Goal: Task Accomplishment & Management: Use online tool/utility

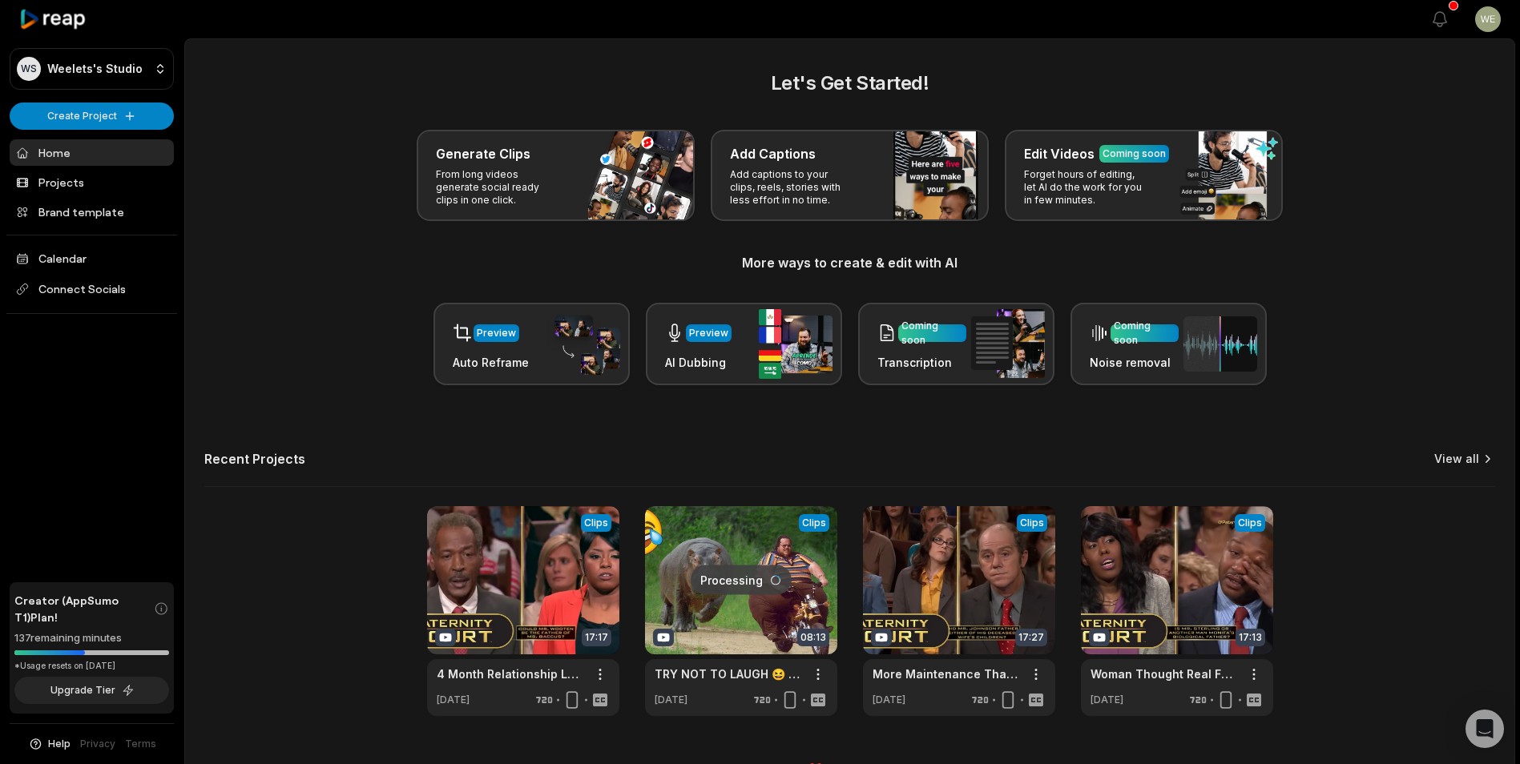
click at [1467, 465] on link "View all" at bounding box center [1456, 459] width 45 height 16
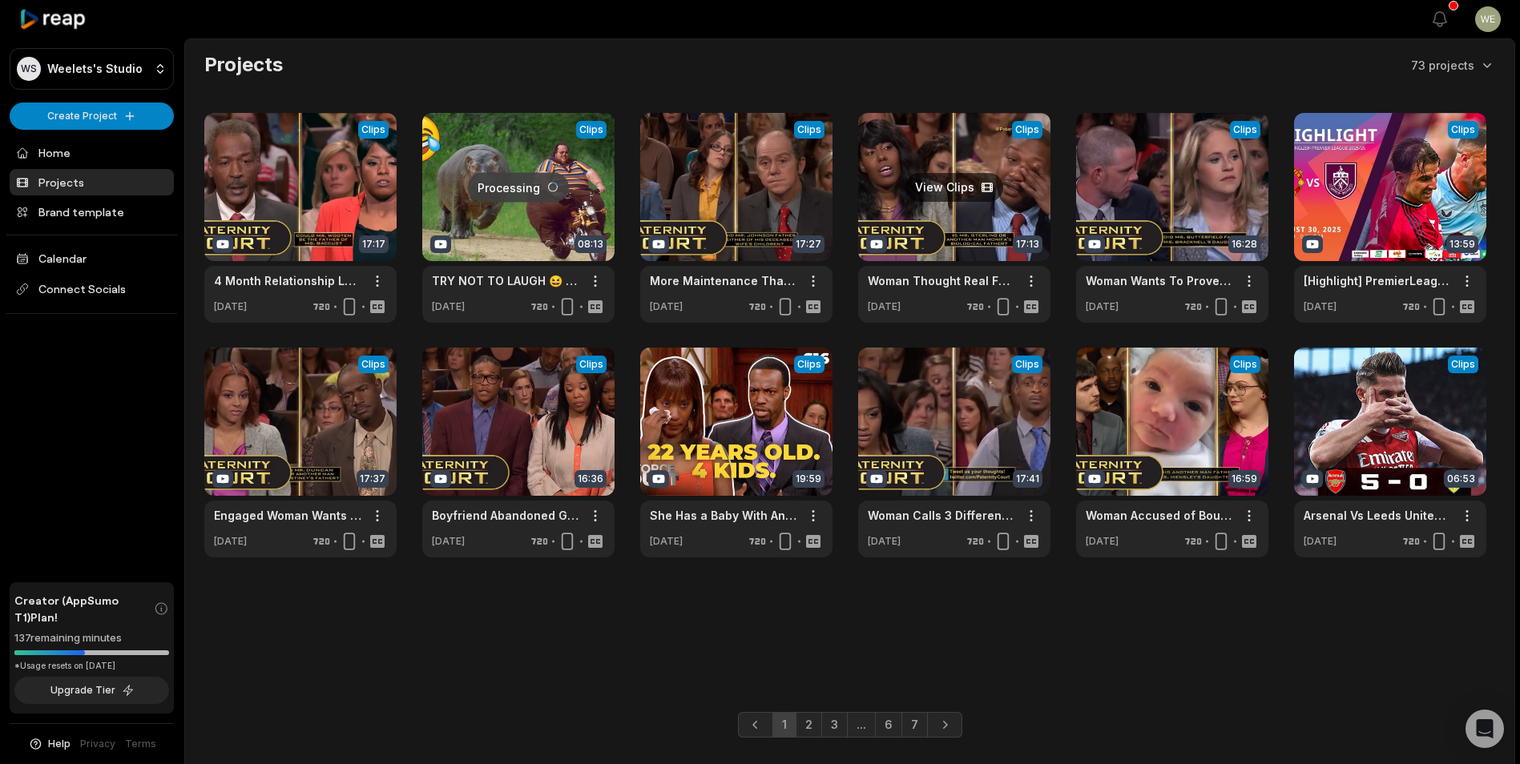
click at [966, 210] on link at bounding box center [954, 218] width 192 height 210
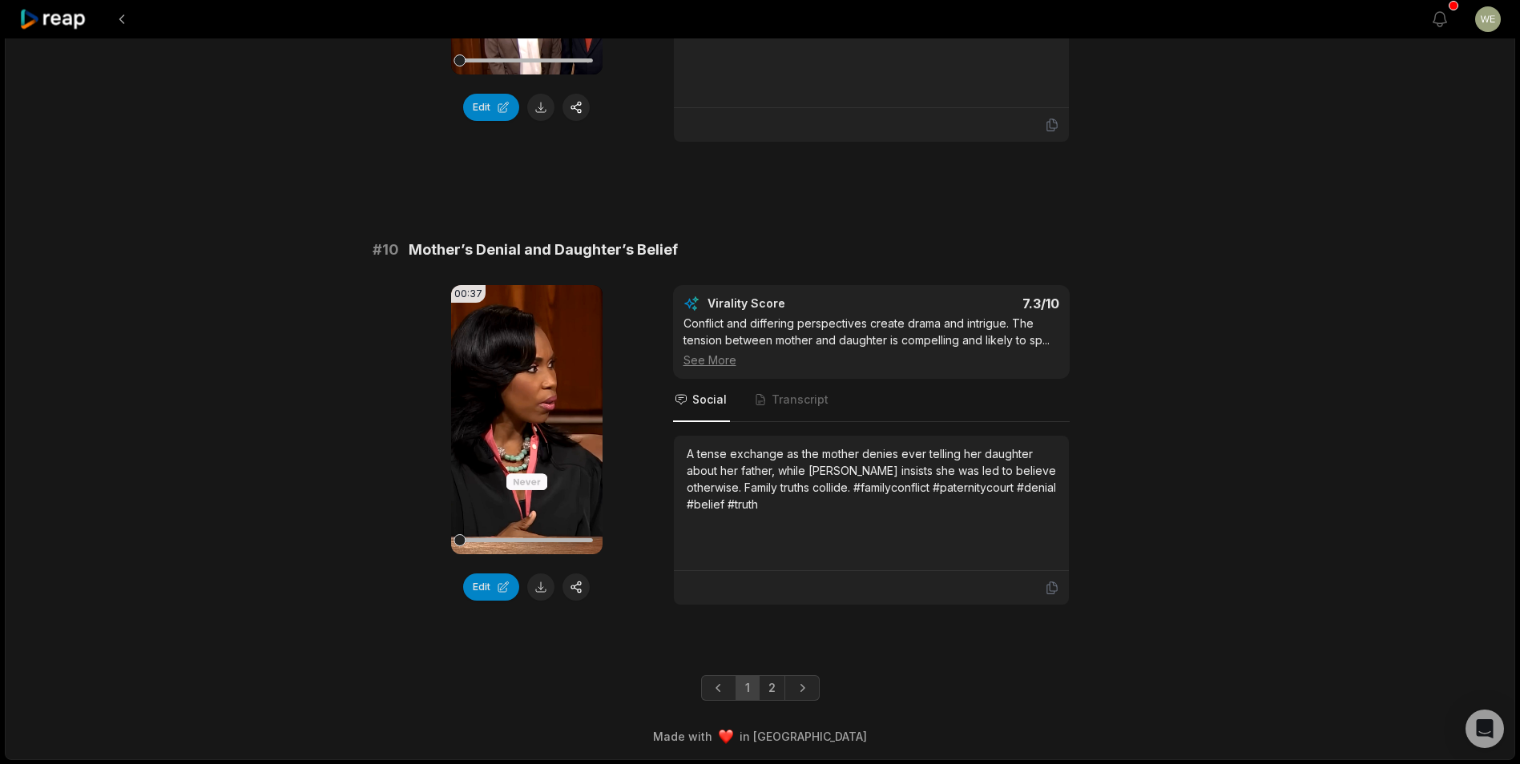
scroll to position [4212, 0]
drag, startPoint x: 768, startPoint y: 683, endPoint x: 775, endPoint y: 674, distance: 11.4
click at [770, 683] on link "2" at bounding box center [772, 688] width 26 height 26
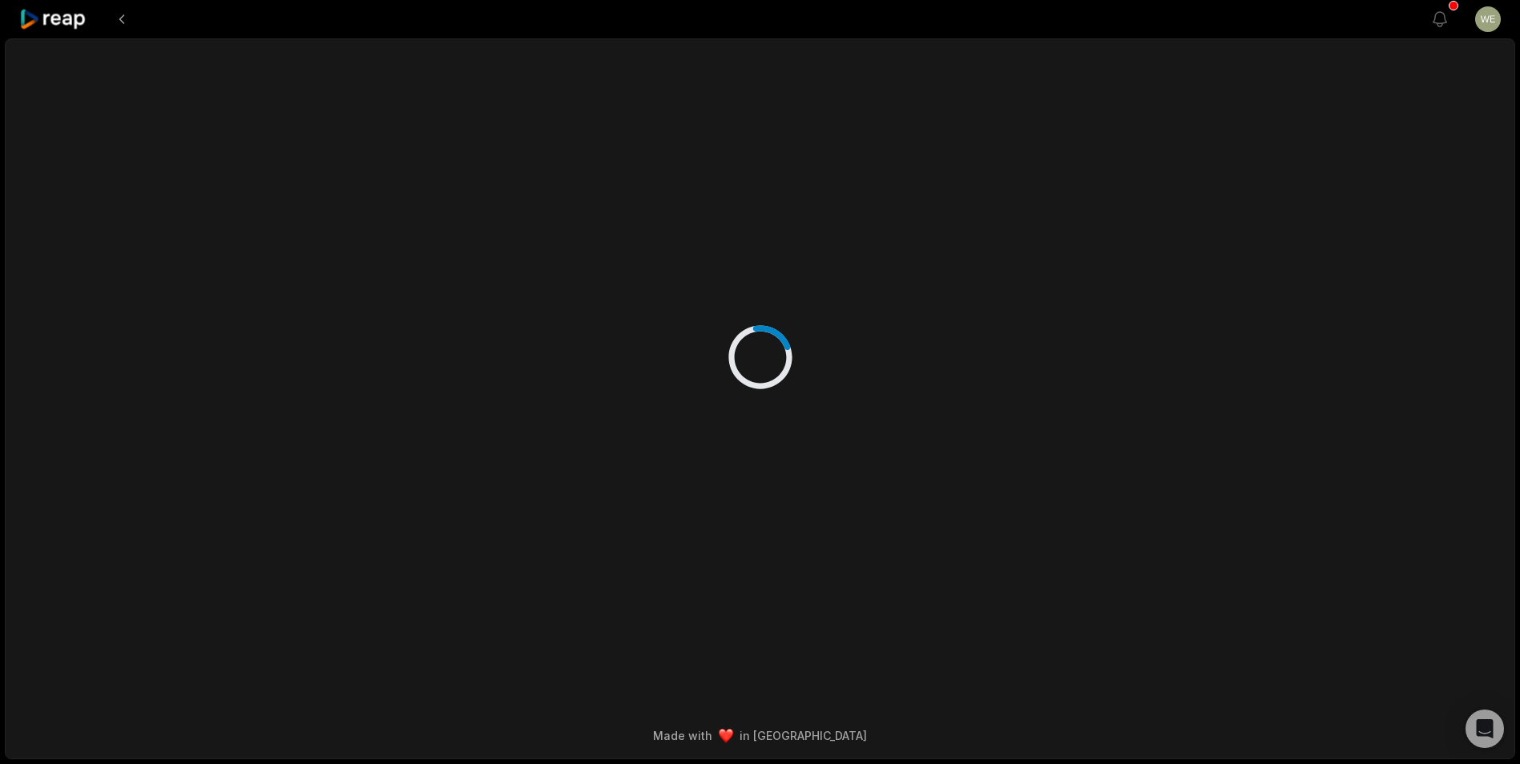
scroll to position [0, 0]
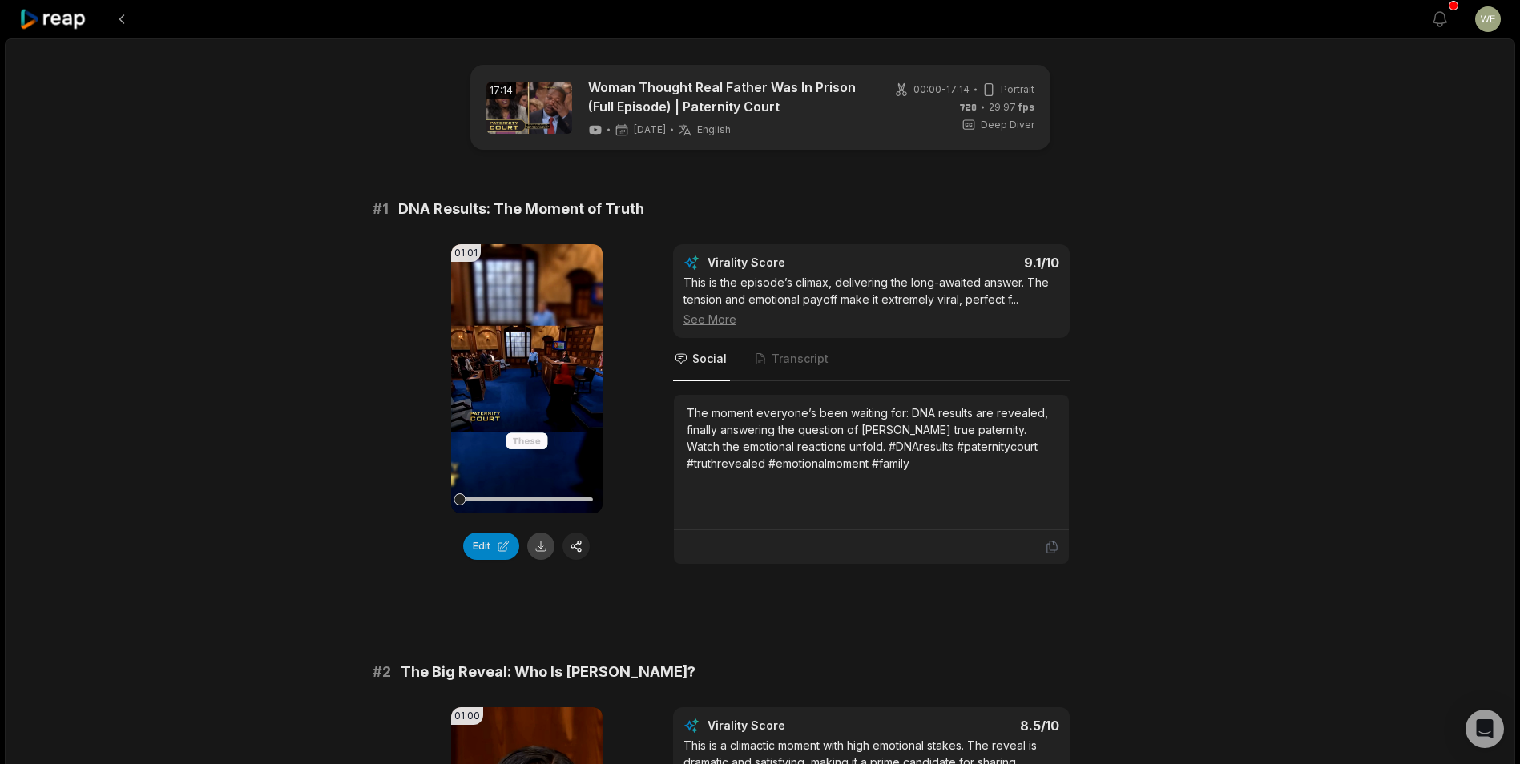
click at [543, 541] on button at bounding box center [540, 546] width 27 height 27
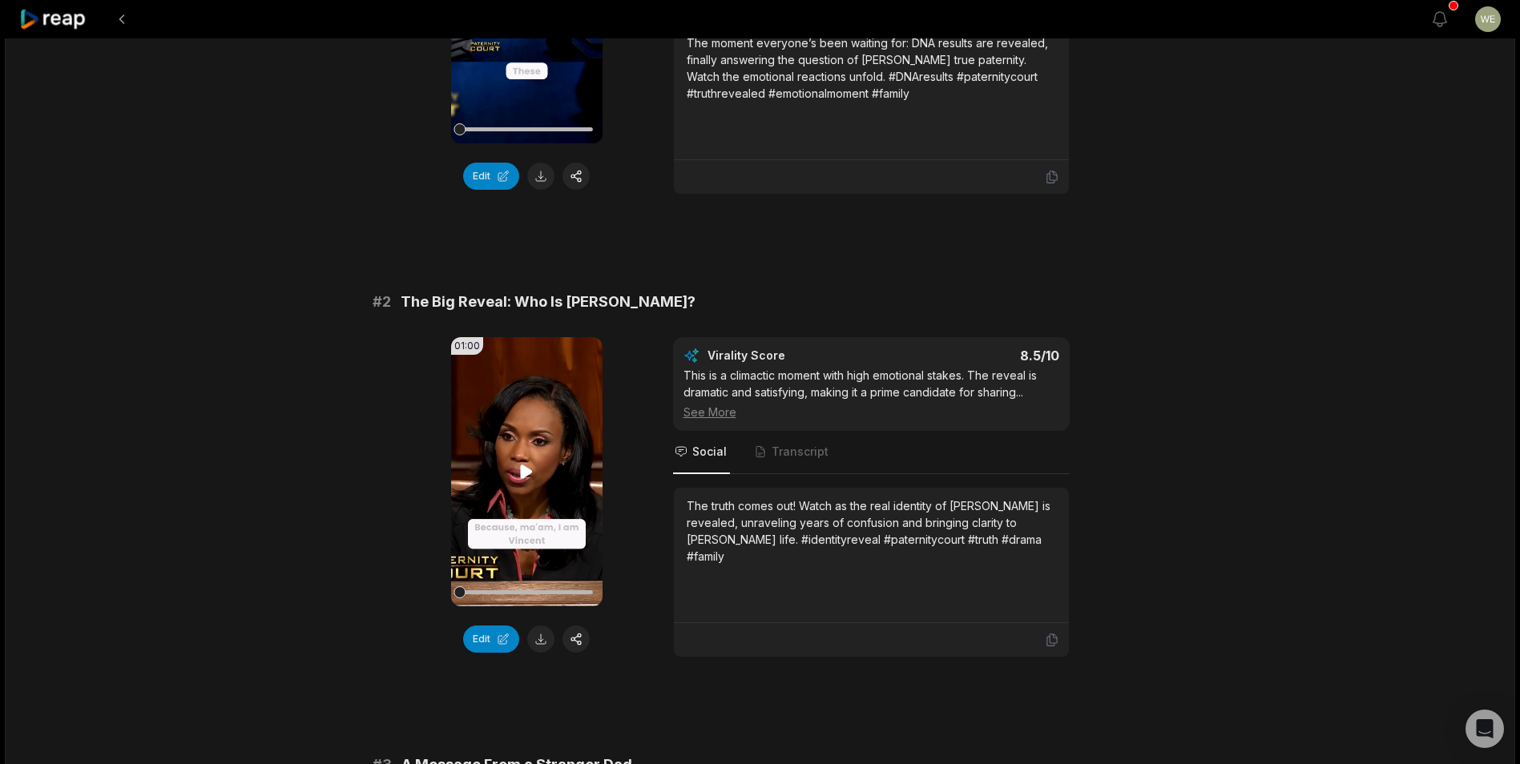
scroll to position [481, 0]
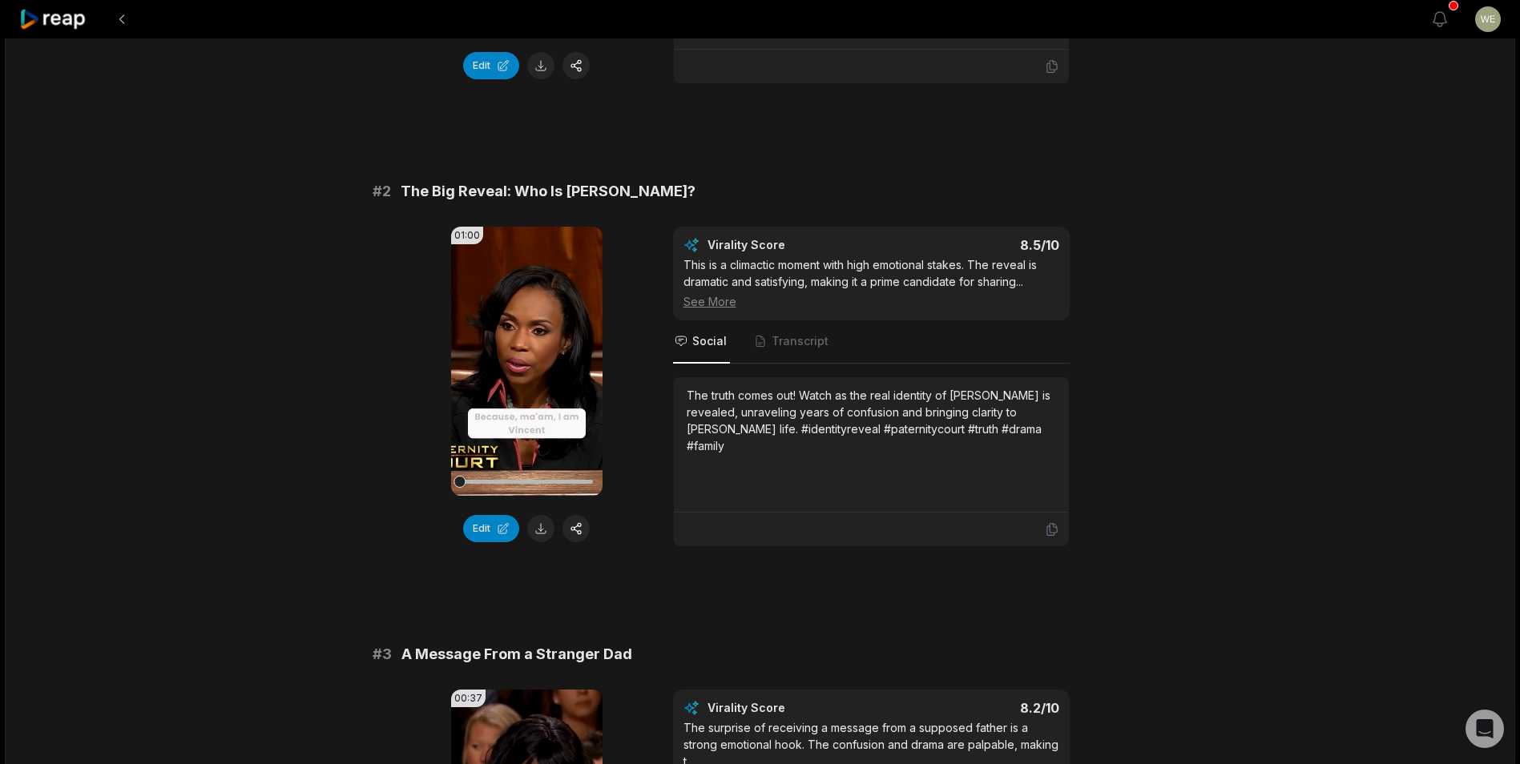
click at [548, 526] on button at bounding box center [540, 528] width 27 height 27
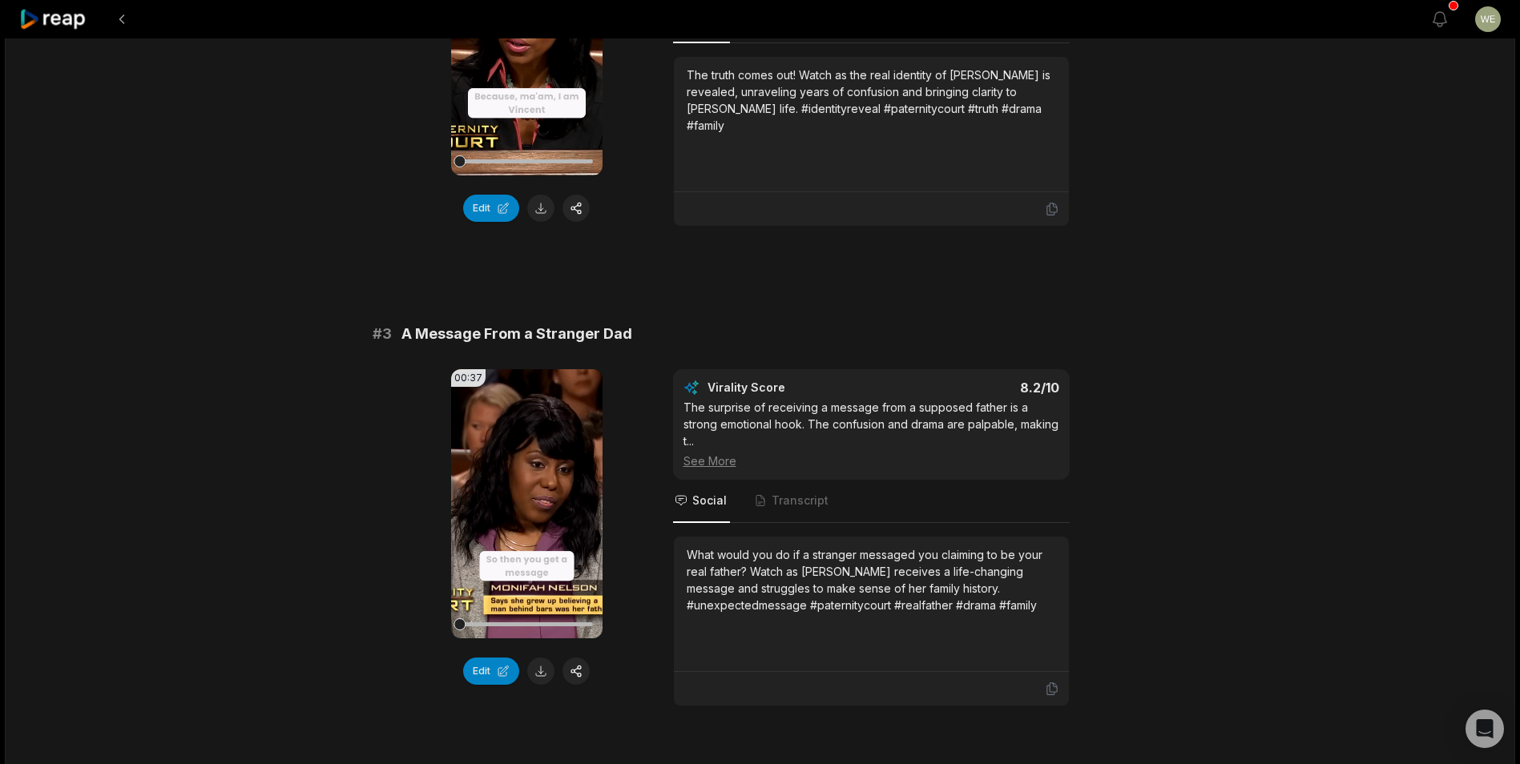
scroll to position [1042, 0]
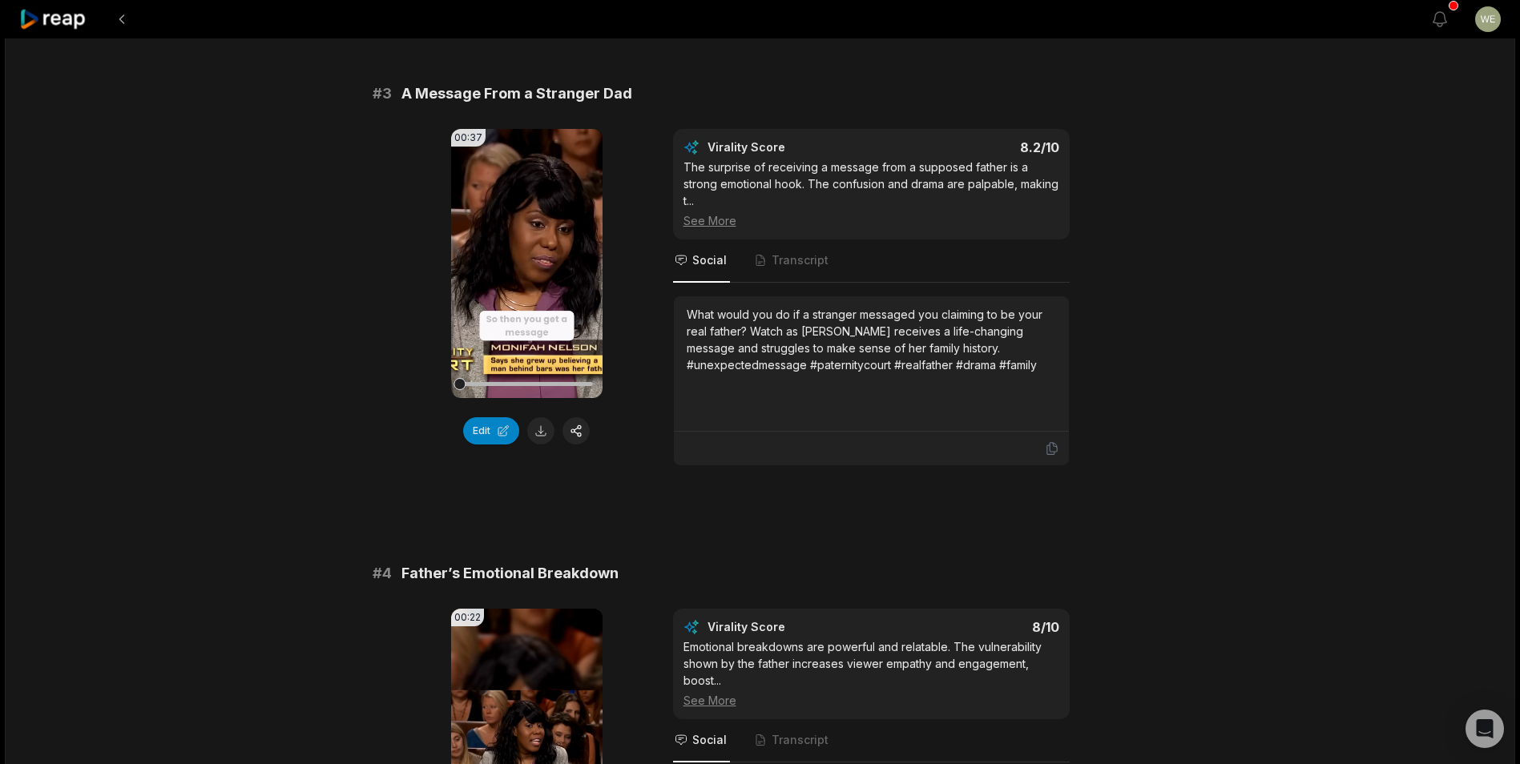
drag, startPoint x: 541, startPoint y: 433, endPoint x: 550, endPoint y: 427, distance: 10.9
click at [541, 433] on button at bounding box center [540, 430] width 27 height 27
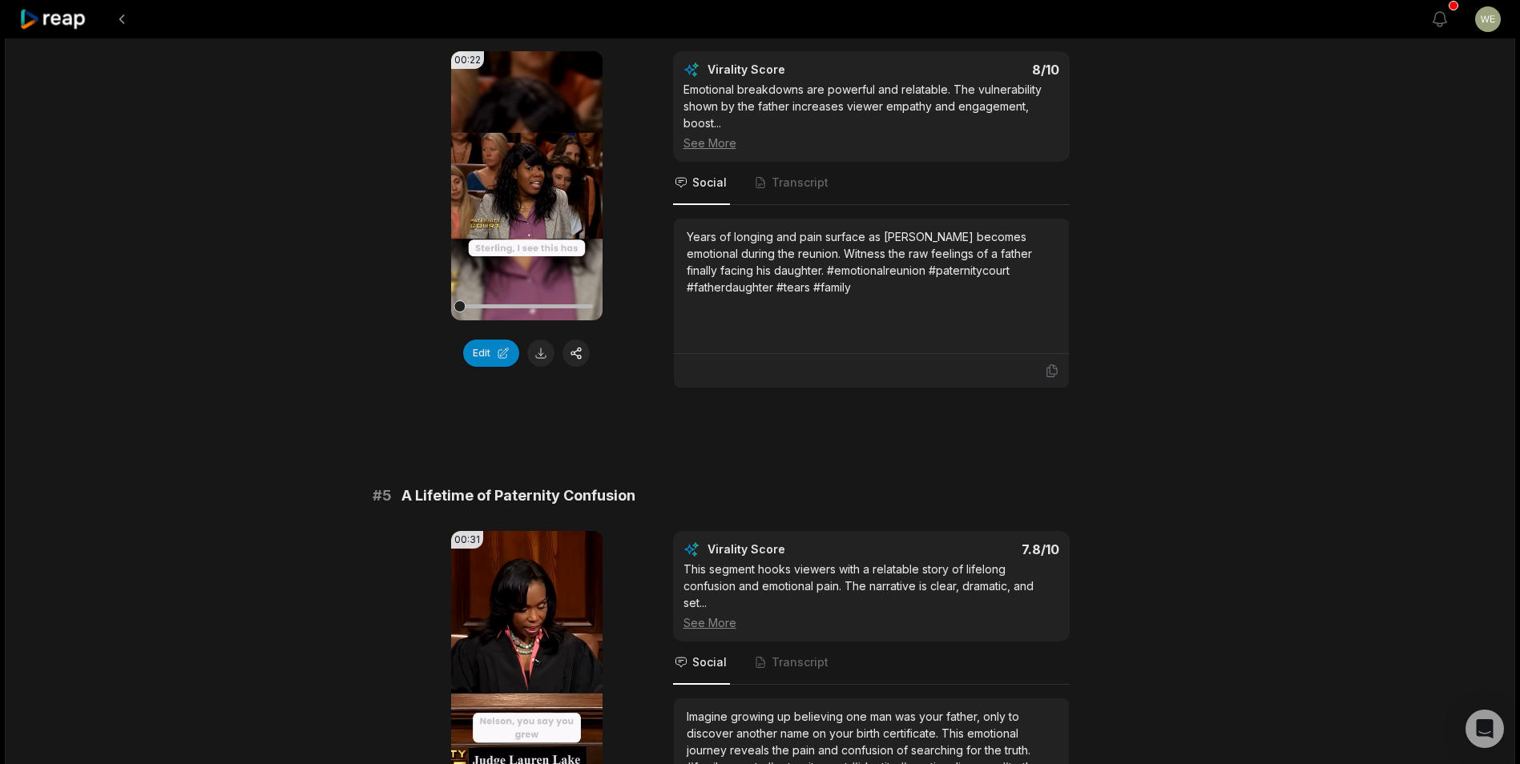
scroll to position [1603, 0]
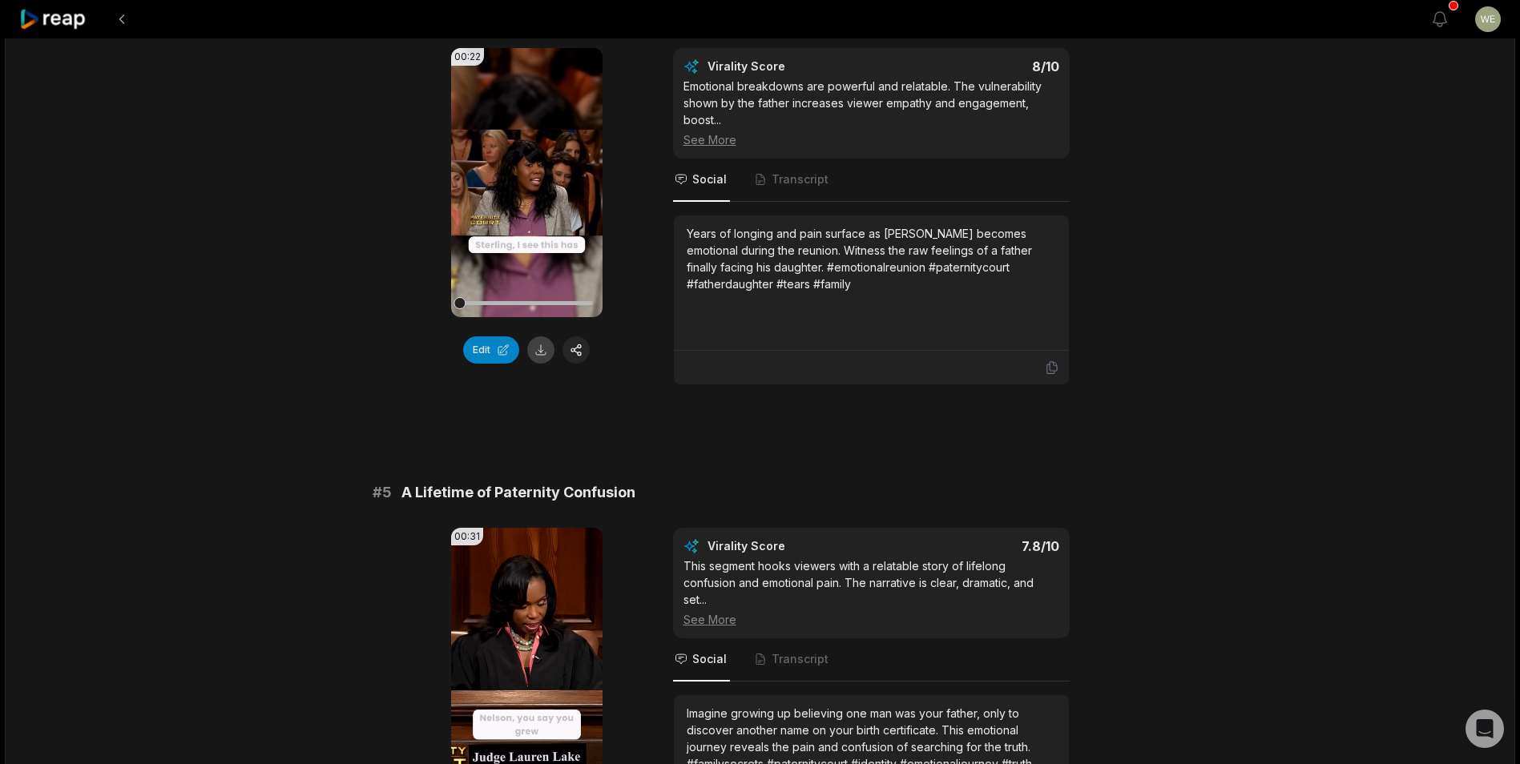
click at [543, 356] on button at bounding box center [540, 350] width 27 height 27
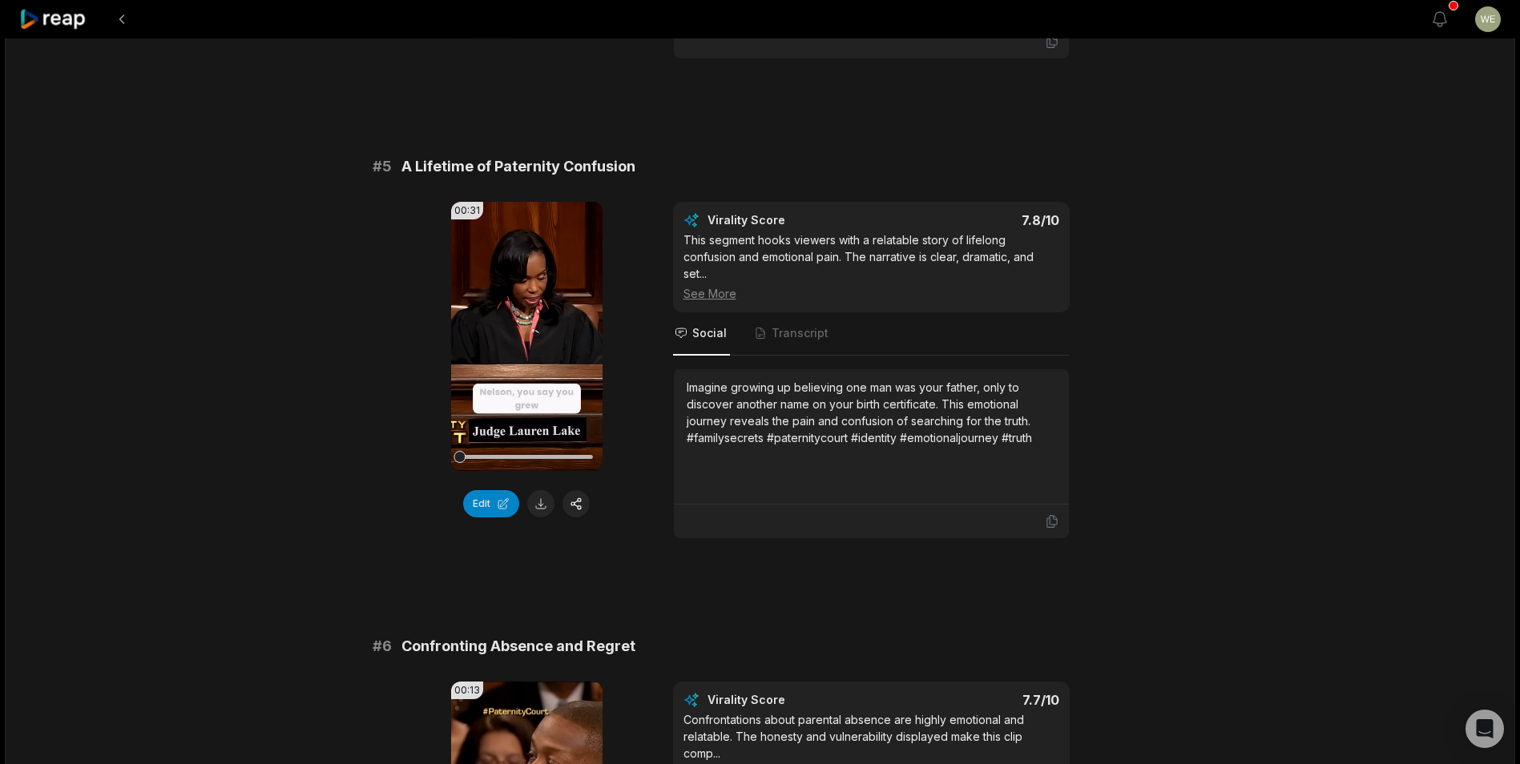
scroll to position [2163, 0]
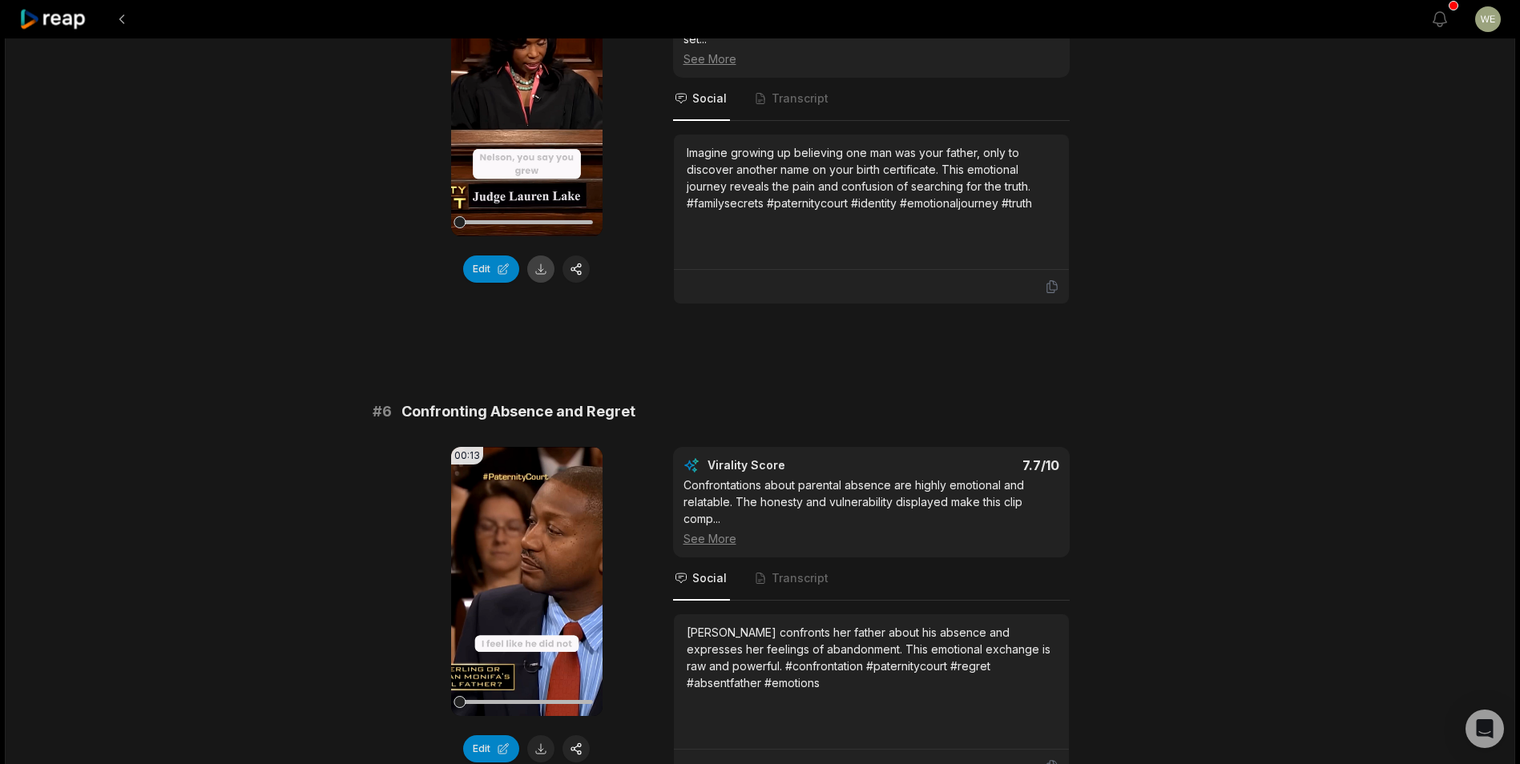
click at [538, 273] on button at bounding box center [540, 269] width 27 height 27
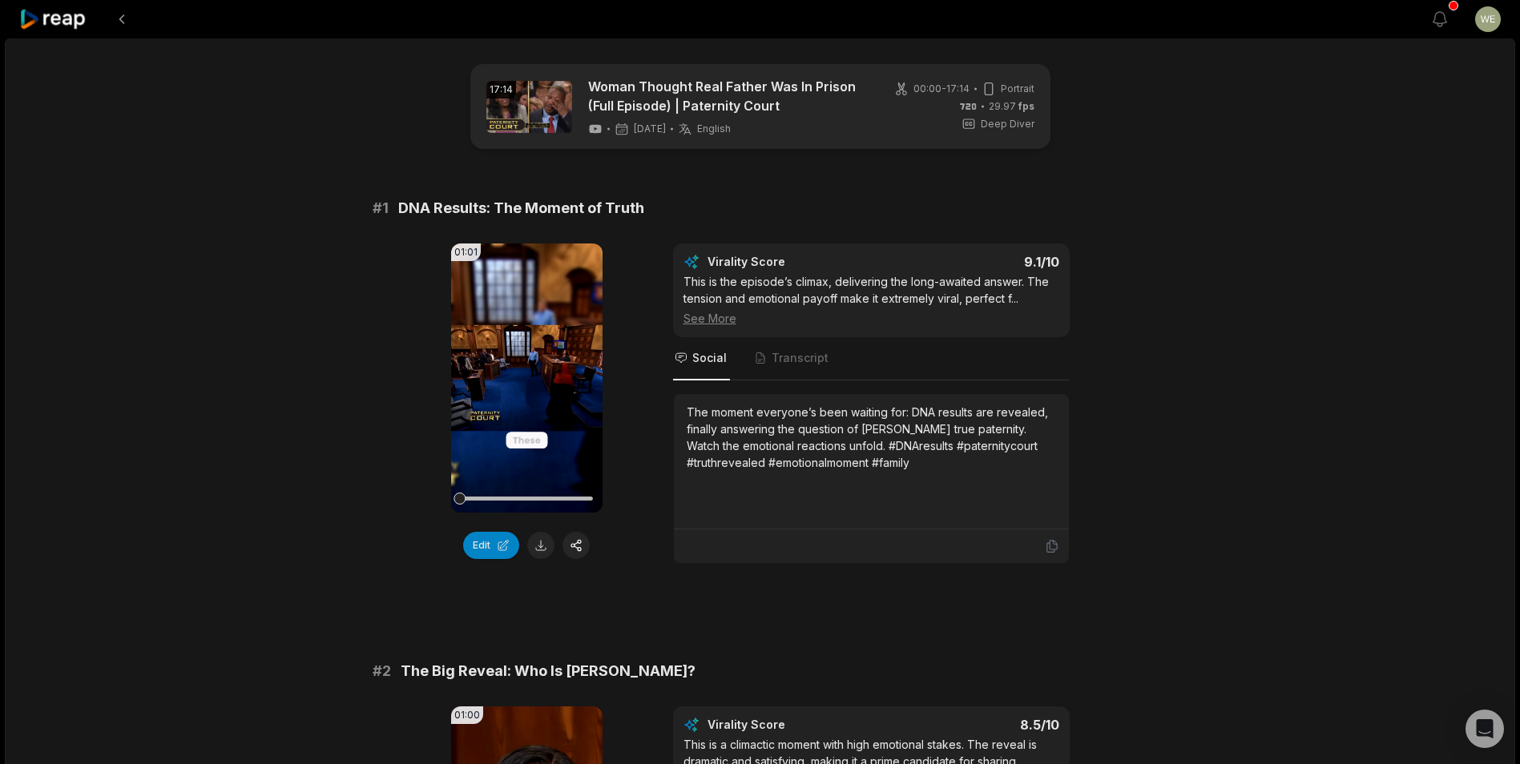
scroll to position [0, 0]
drag, startPoint x: 404, startPoint y: 210, endPoint x: 660, endPoint y: 213, distance: 256.4
click at [660, 213] on div "# 1 DNA Results: The Moment of Truth" at bounding box center [761, 209] width 776 height 22
drag, startPoint x: 660, startPoint y: 213, endPoint x: 482, endPoint y: 210, distance: 178.7
click at [532, 215] on span "DNA Results: The Moment of Truth" at bounding box center [521, 209] width 246 height 22
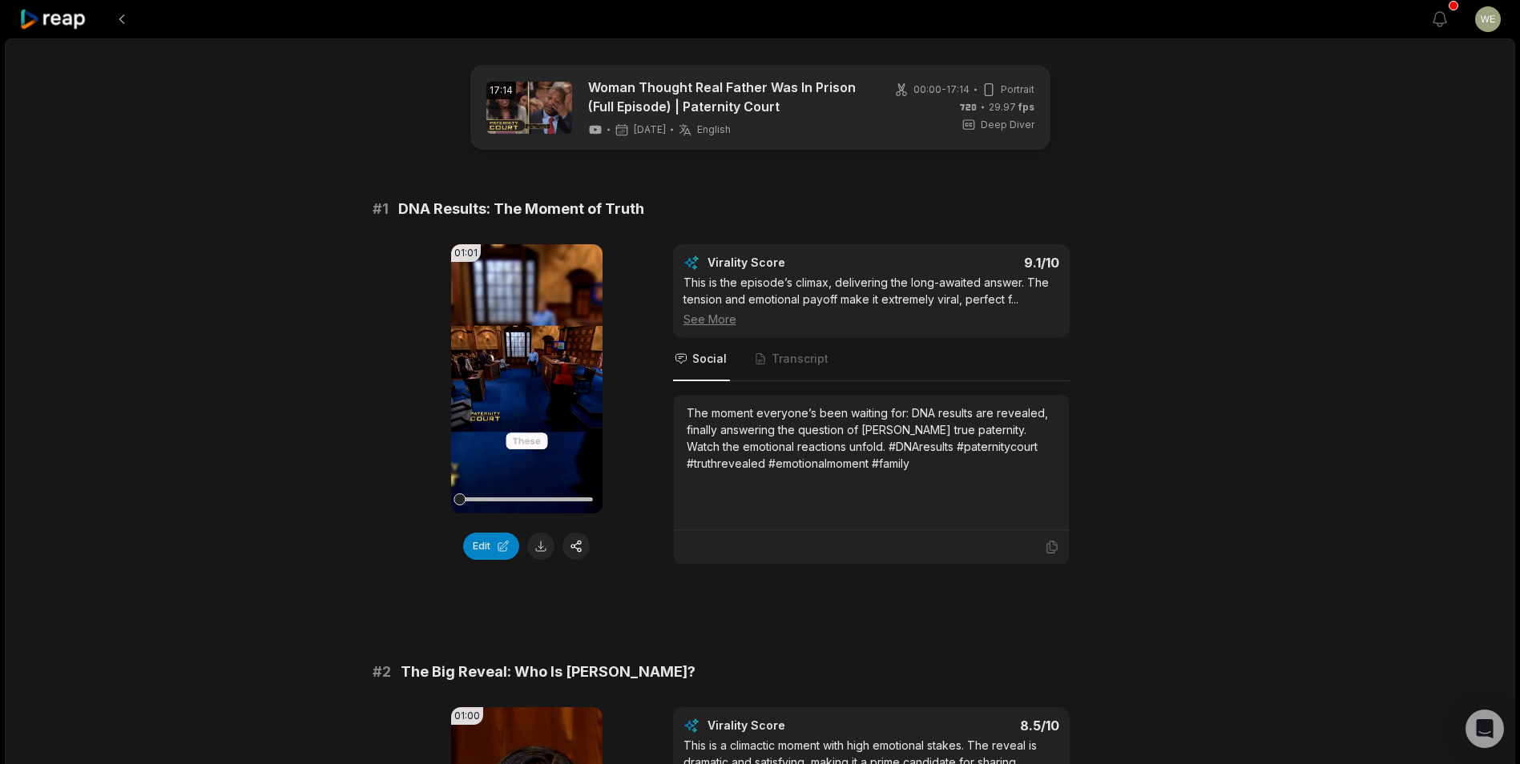
click at [398, 214] on span "DNA Results: The Moment of Truth" at bounding box center [521, 209] width 246 height 22
drag, startPoint x: 397, startPoint y: 204, endPoint x: 762, endPoint y: 251, distance: 367.5
click at [762, 251] on div "# 1 DNA Results: The Moment of Truth 01:01 Your browser does not support mp4 fo…" at bounding box center [761, 381] width 776 height 367
copy div "DNA Results: The Moment of Truth 01:01 Your browser does not support mp4 format…"
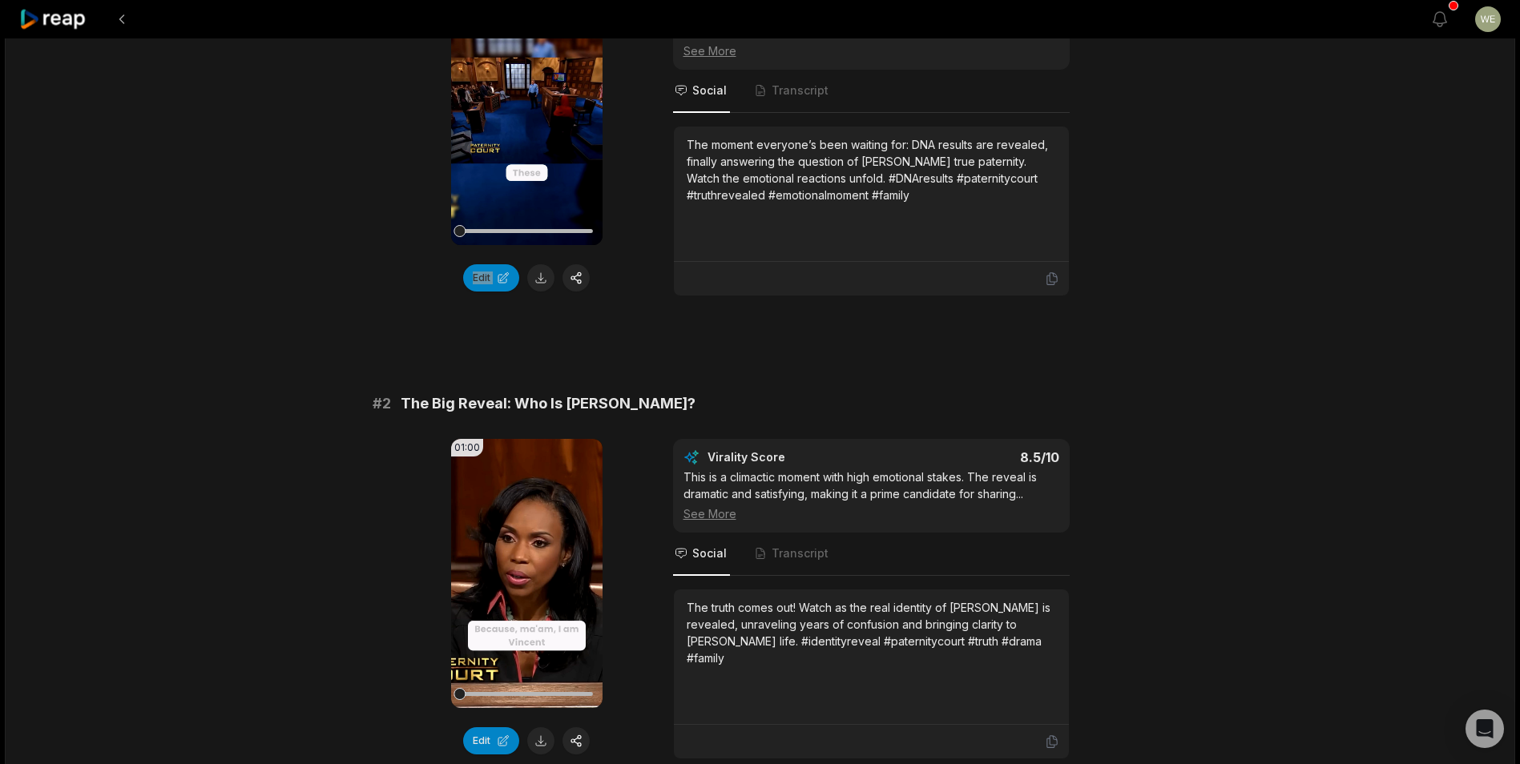
scroll to position [321, 0]
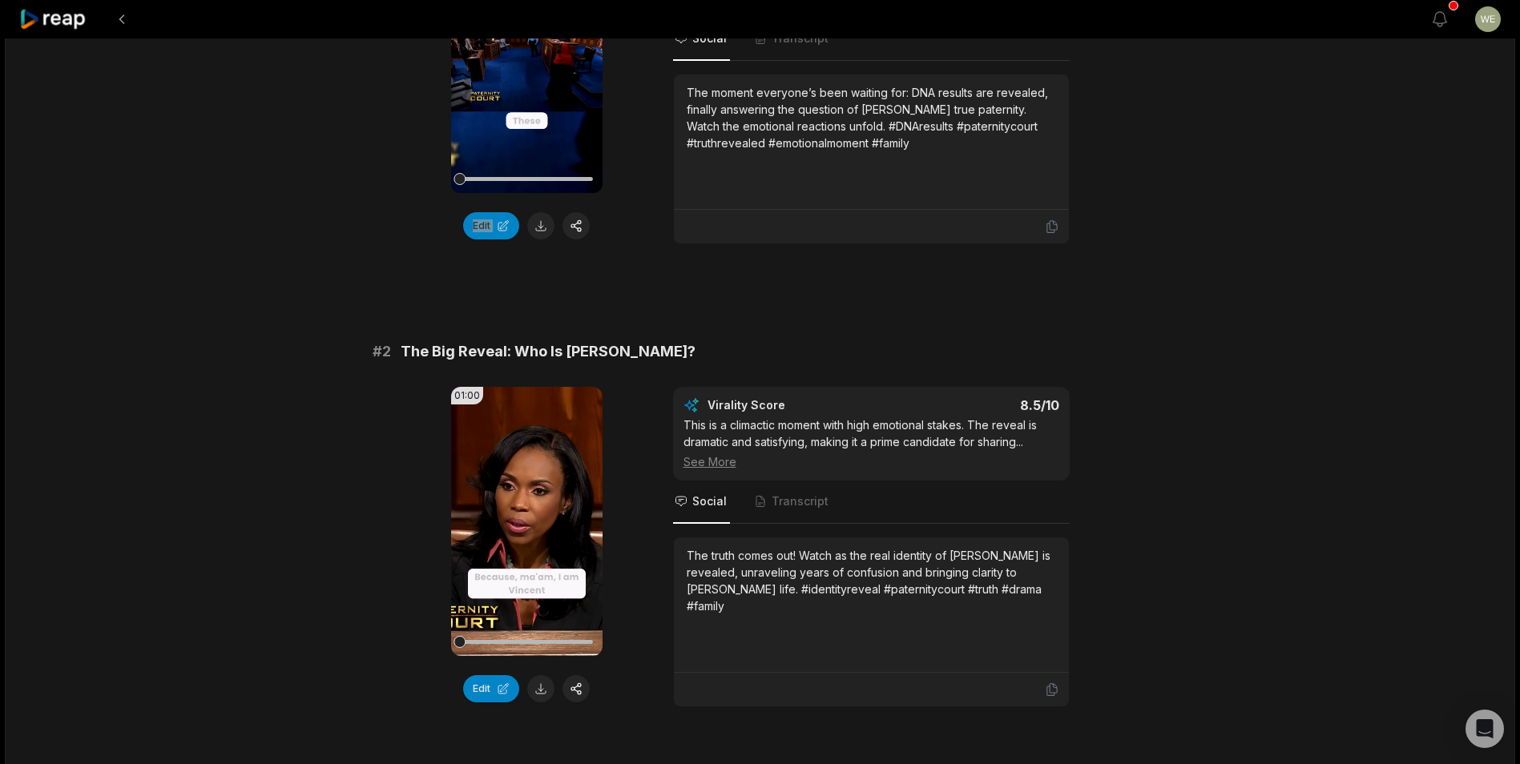
drag, startPoint x: 401, startPoint y: 348, endPoint x: 837, endPoint y: 352, distance: 435.9
click at [837, 352] on div "# 2 The Big Reveal: Who Is Vincent Nelson?" at bounding box center [761, 352] width 776 height 22
copy span "The Big Reveal: Who Is [PERSON_NAME]?"
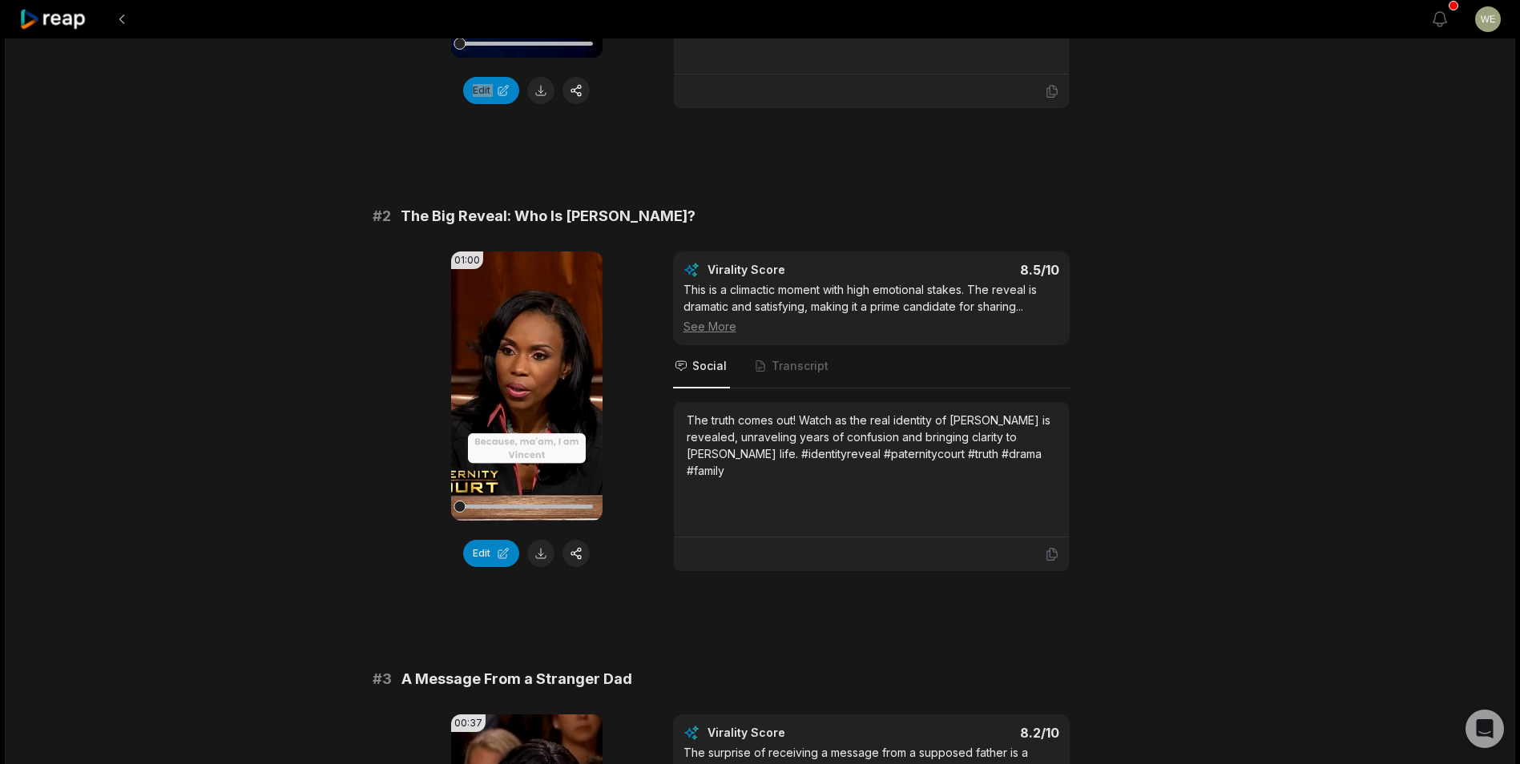
scroll to position [641, 0]
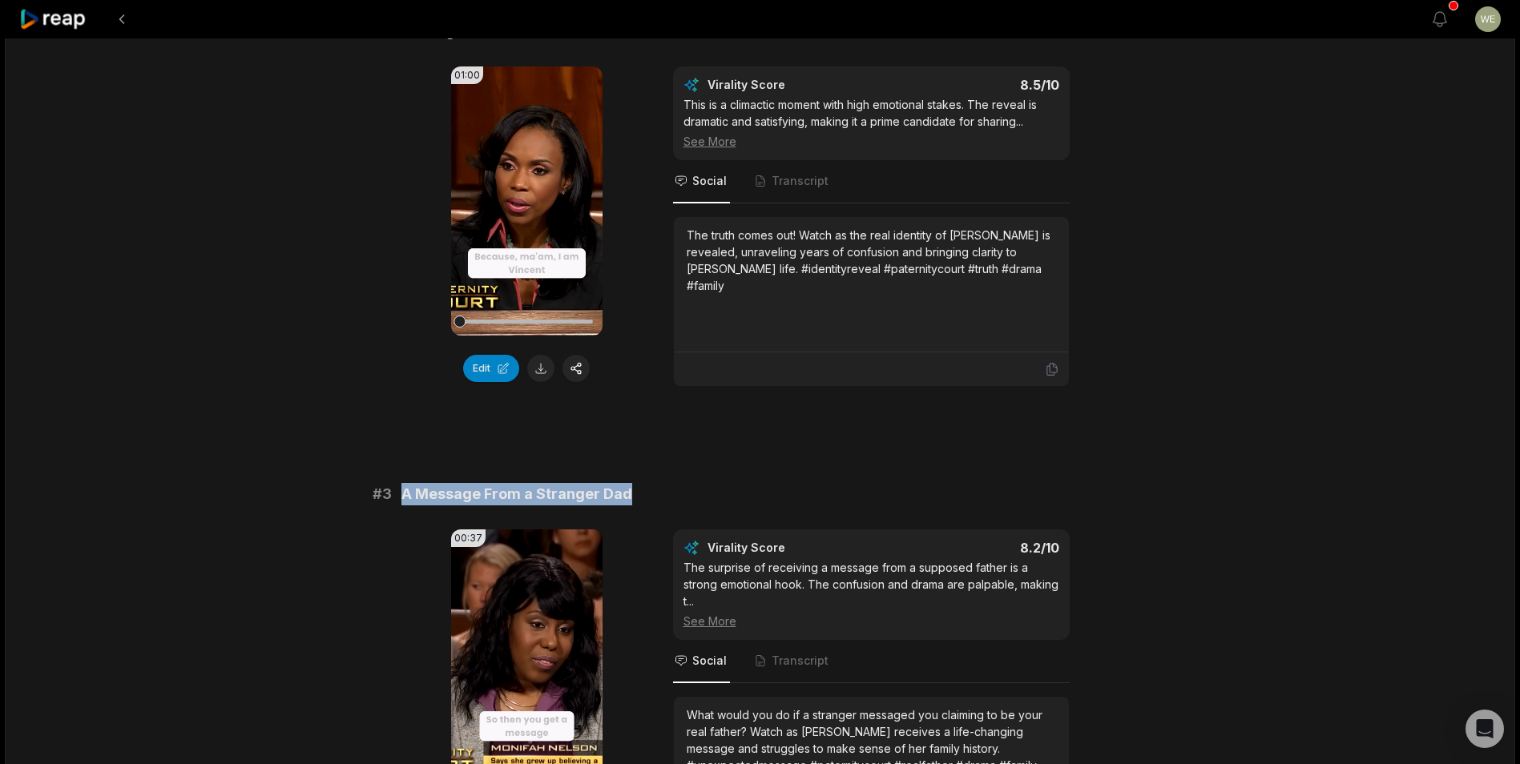
drag, startPoint x: 396, startPoint y: 498, endPoint x: 655, endPoint y: 504, distance: 259.7
click at [655, 504] on div "# 3 A Message From a Stranger Dad" at bounding box center [761, 494] width 776 height 22
drag, startPoint x: 655, startPoint y: 504, endPoint x: 535, endPoint y: 484, distance: 121.9
copy span "A Message From a Stranger Dad"
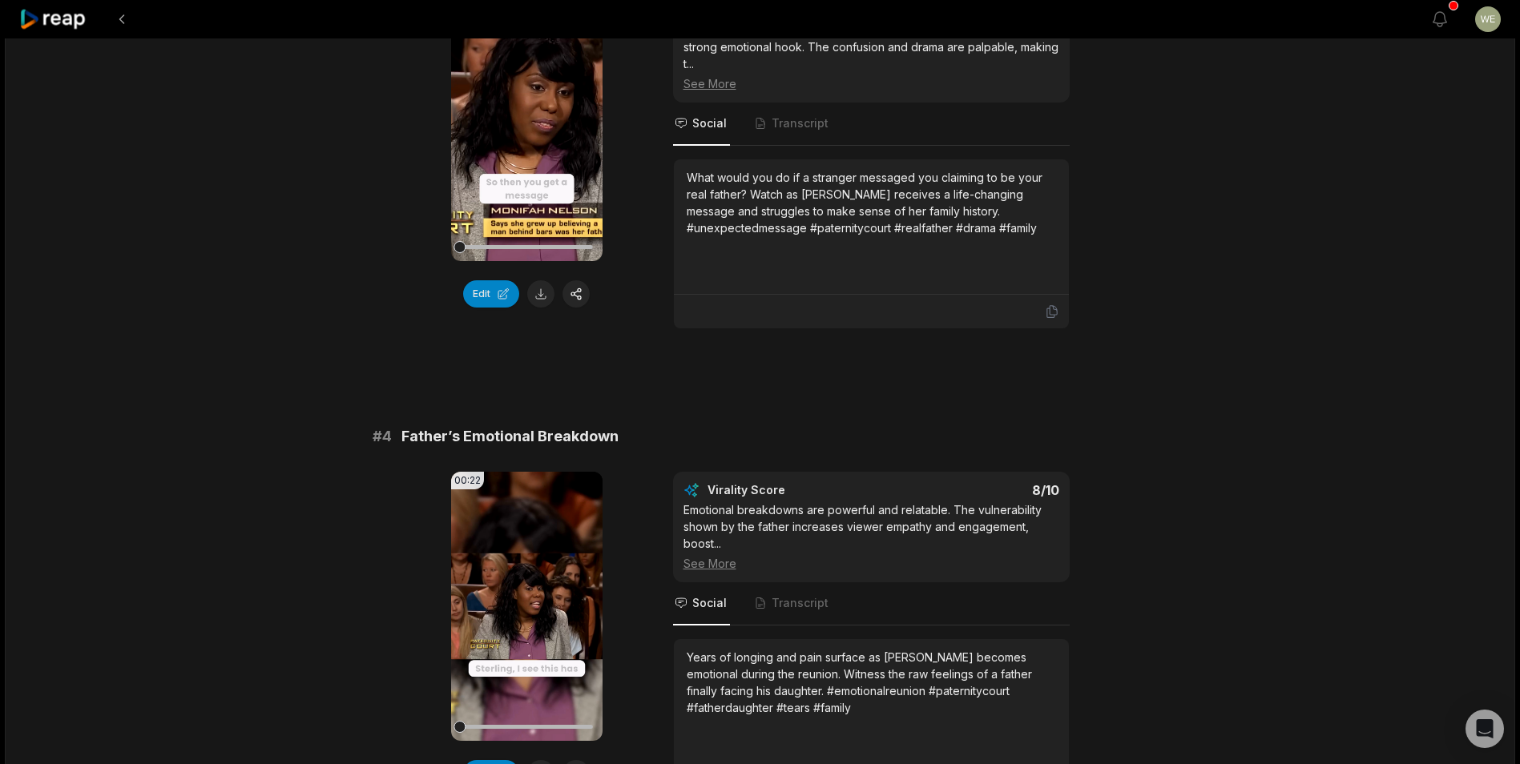
scroll to position [1202, 0]
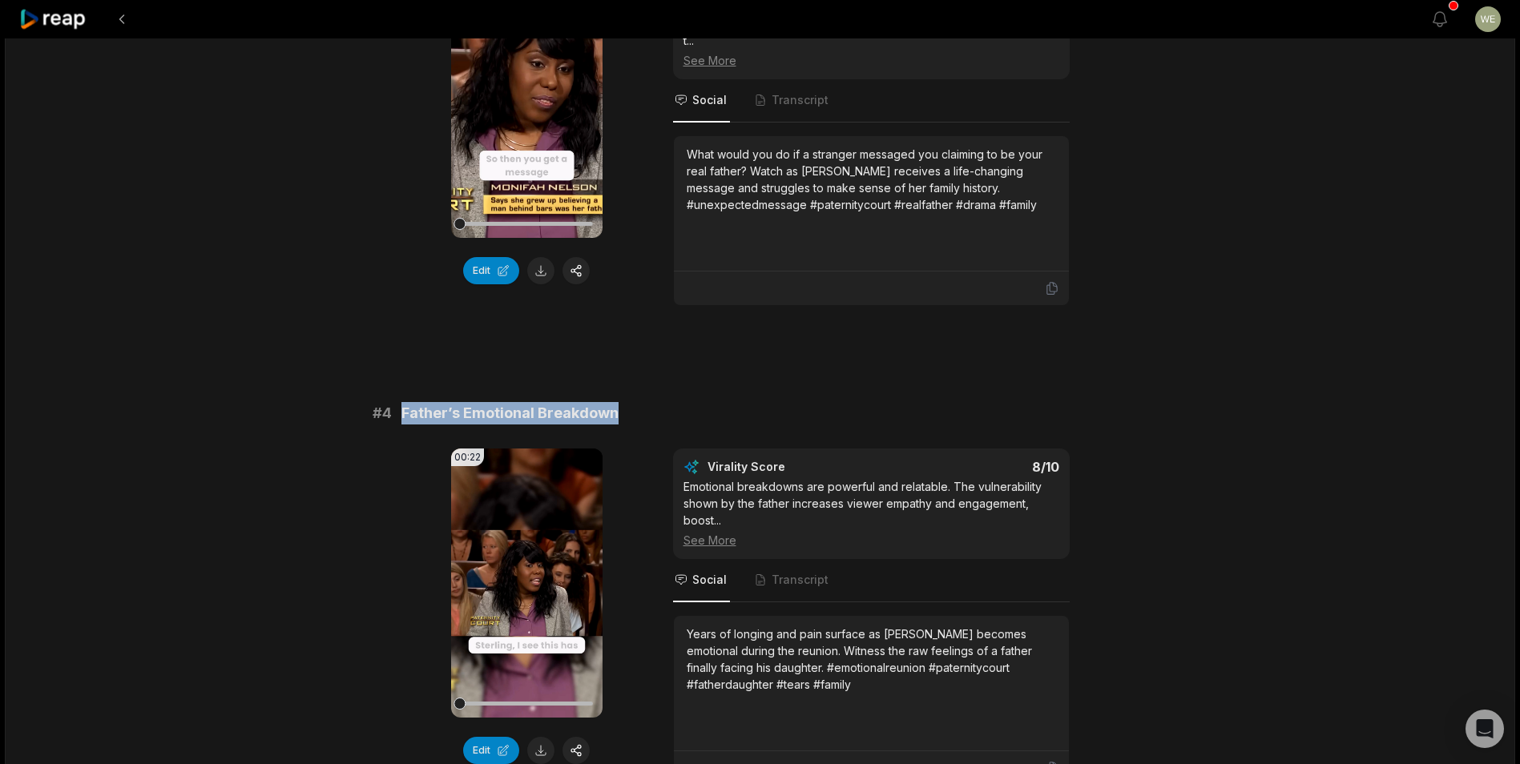
drag, startPoint x: 401, startPoint y: 415, endPoint x: 719, endPoint y: 414, distance: 318.1
click at [719, 414] on div "# 4 Father’s Emotional Breakdown" at bounding box center [761, 413] width 776 height 22
copy span "Father’s Emotional Breakdown"
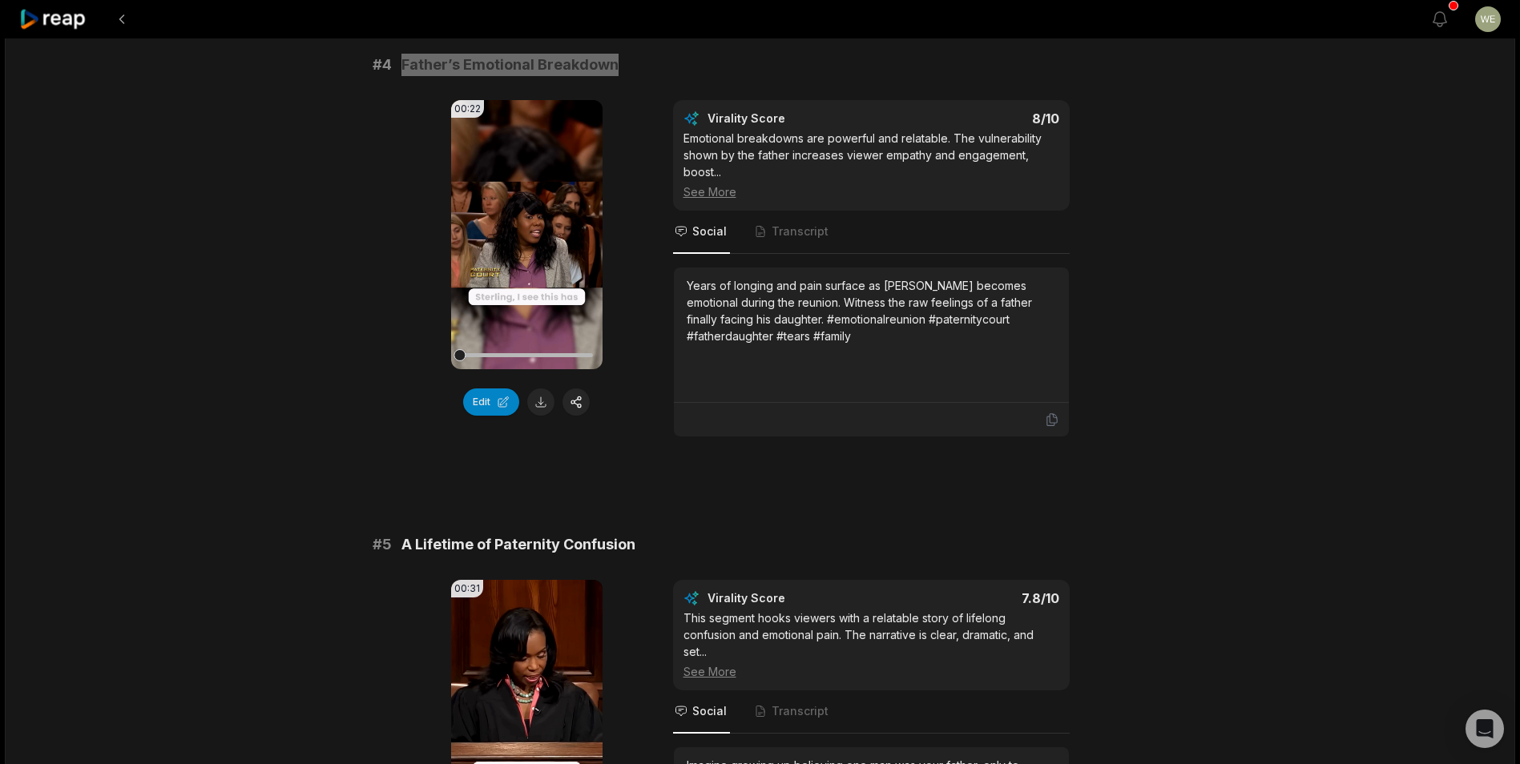
scroll to position [1683, 0]
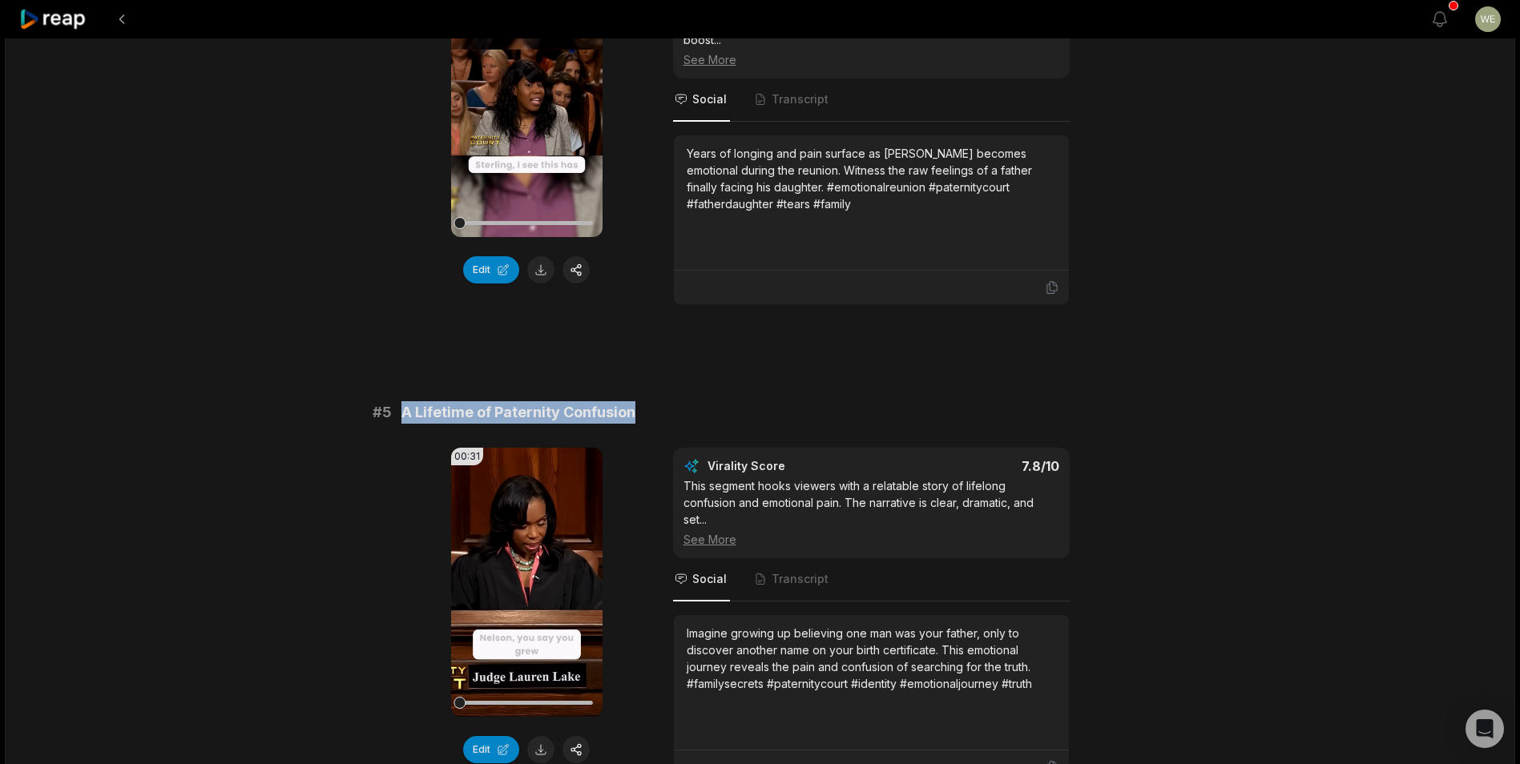
drag, startPoint x: 403, startPoint y: 409, endPoint x: 739, endPoint y: 421, distance: 335.9
click at [739, 421] on div "# 5 A Lifetime of Paternity Confusion" at bounding box center [761, 412] width 776 height 22
copy span "A Lifetime of Paternity Confusion"
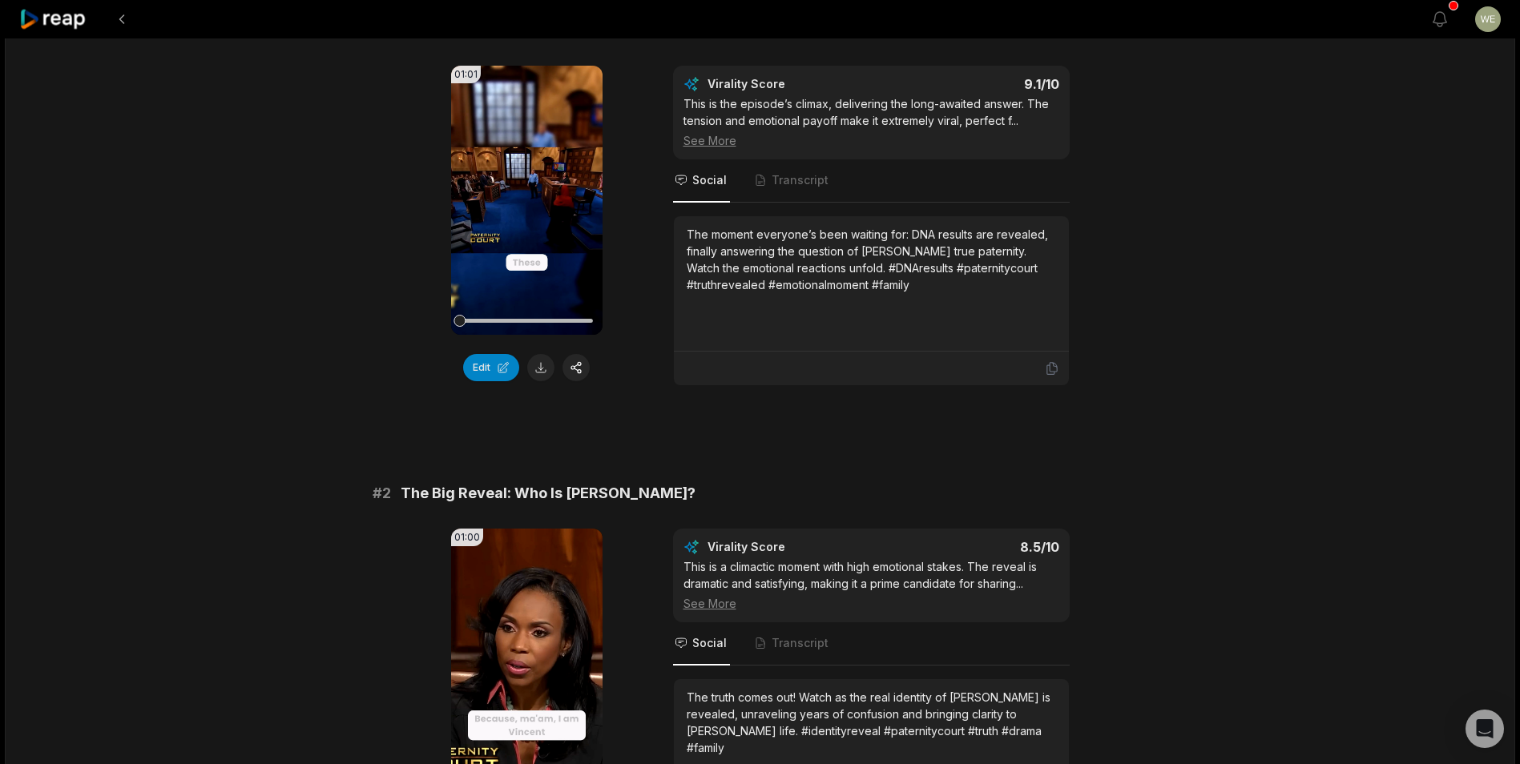
scroll to position [0, 0]
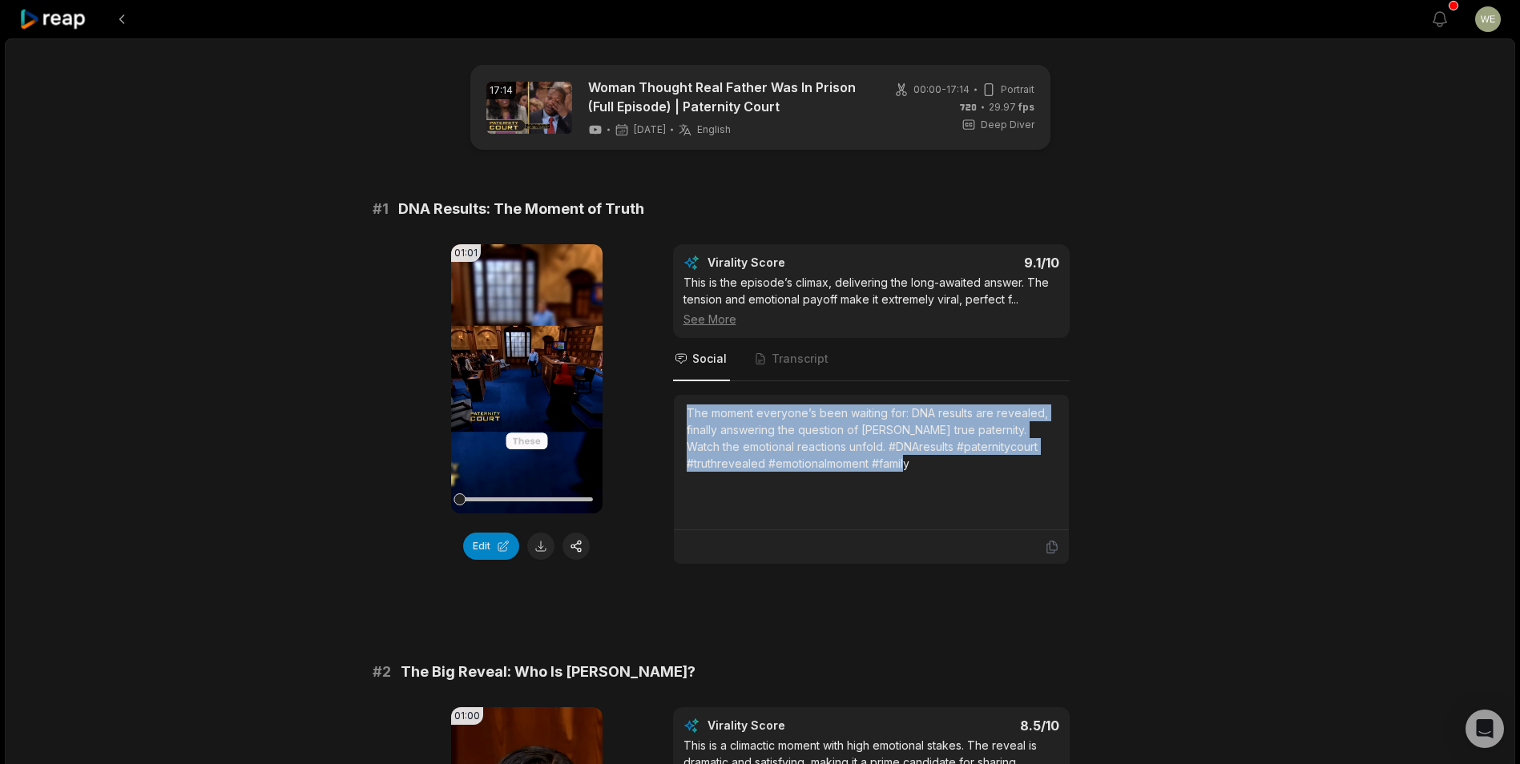
drag, startPoint x: 689, startPoint y: 409, endPoint x: 1000, endPoint y: 478, distance: 318.4
click at [1000, 478] on div "The moment everyone’s been waiting for: DNA results are revealed, finally answe…" at bounding box center [871, 462] width 369 height 115
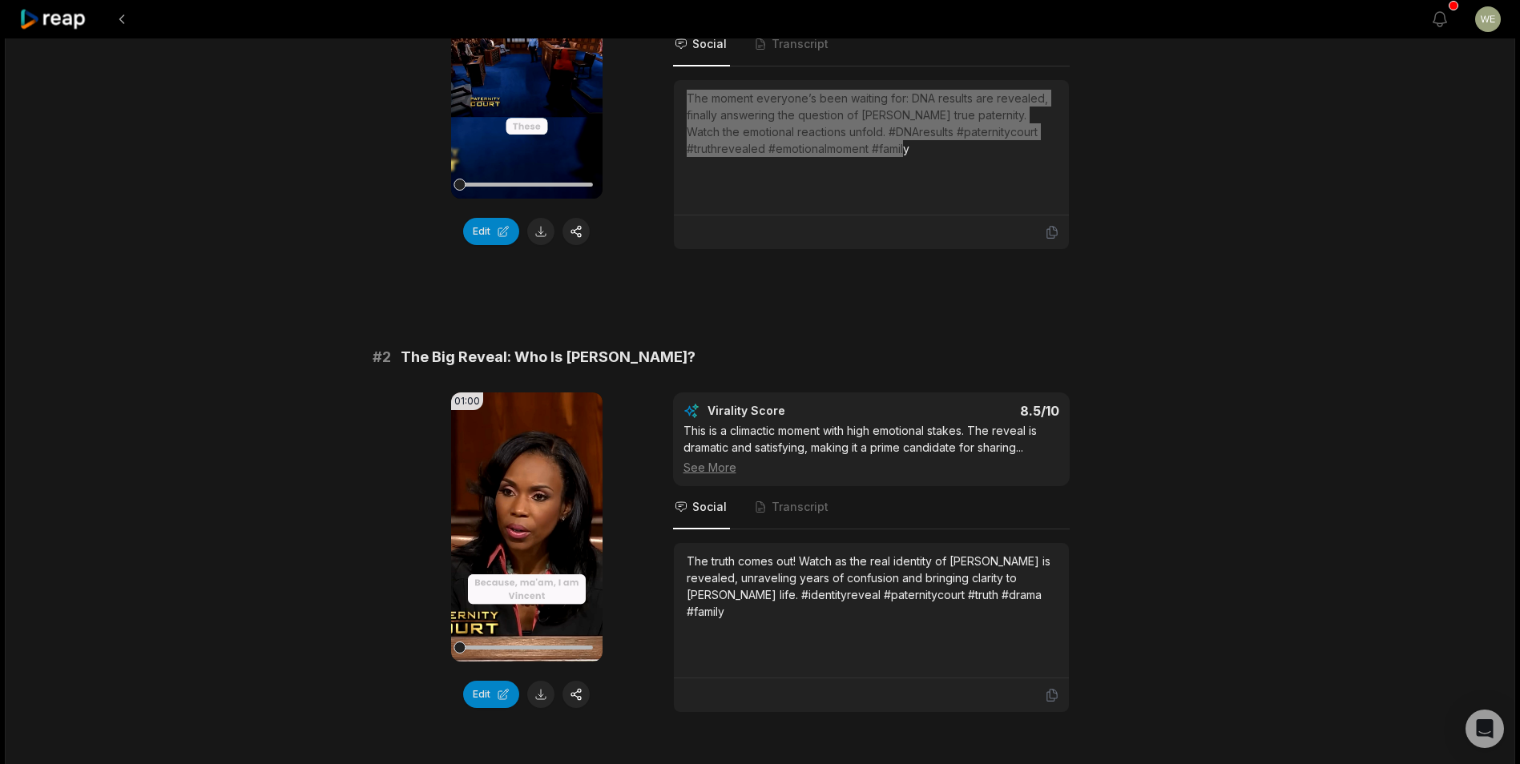
scroll to position [321, 0]
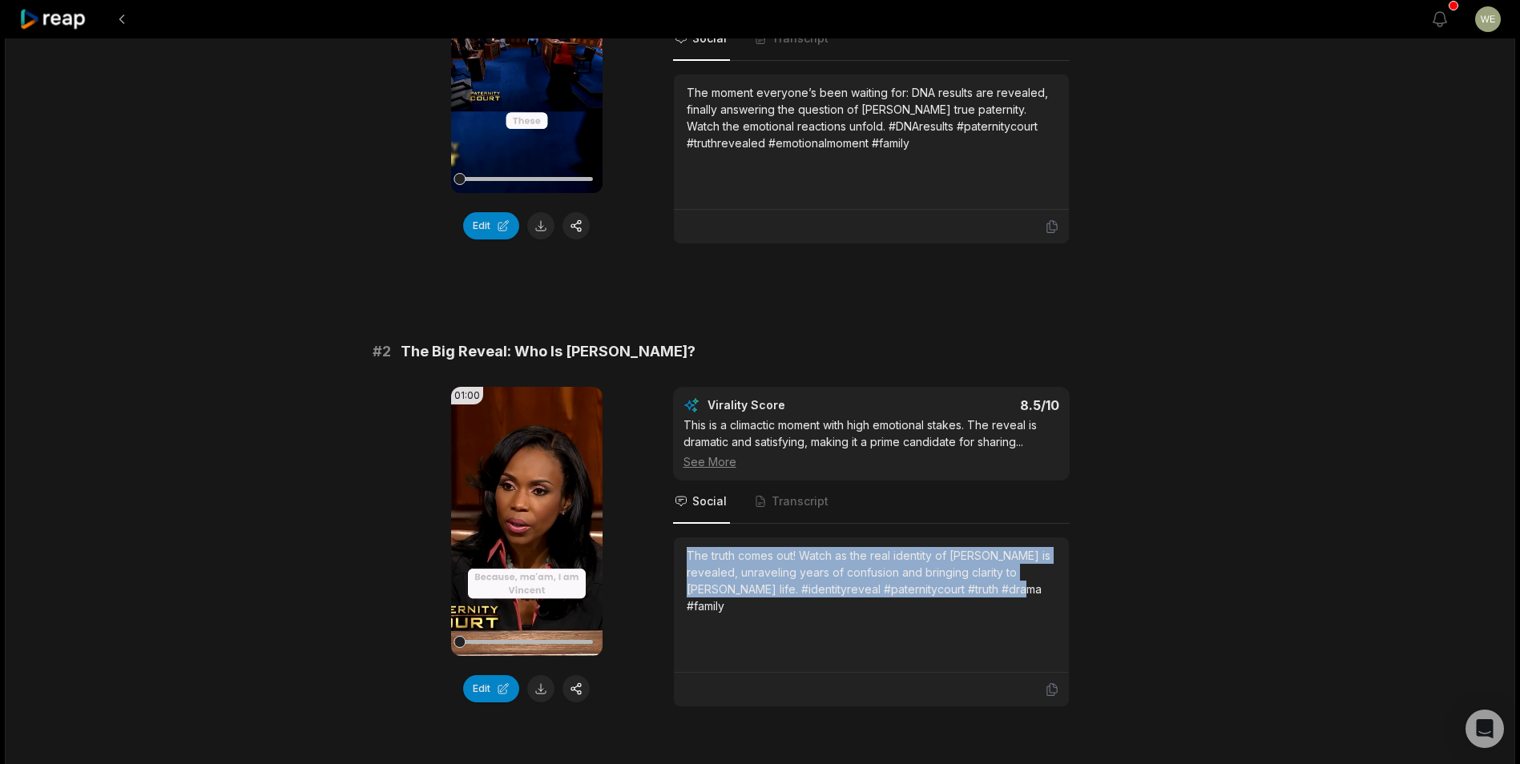
drag, startPoint x: 686, startPoint y: 553, endPoint x: 987, endPoint y: 595, distance: 304.3
click at [987, 595] on div "The truth comes out! Watch as the real identity of [PERSON_NAME] is revealed, u…" at bounding box center [871, 580] width 369 height 67
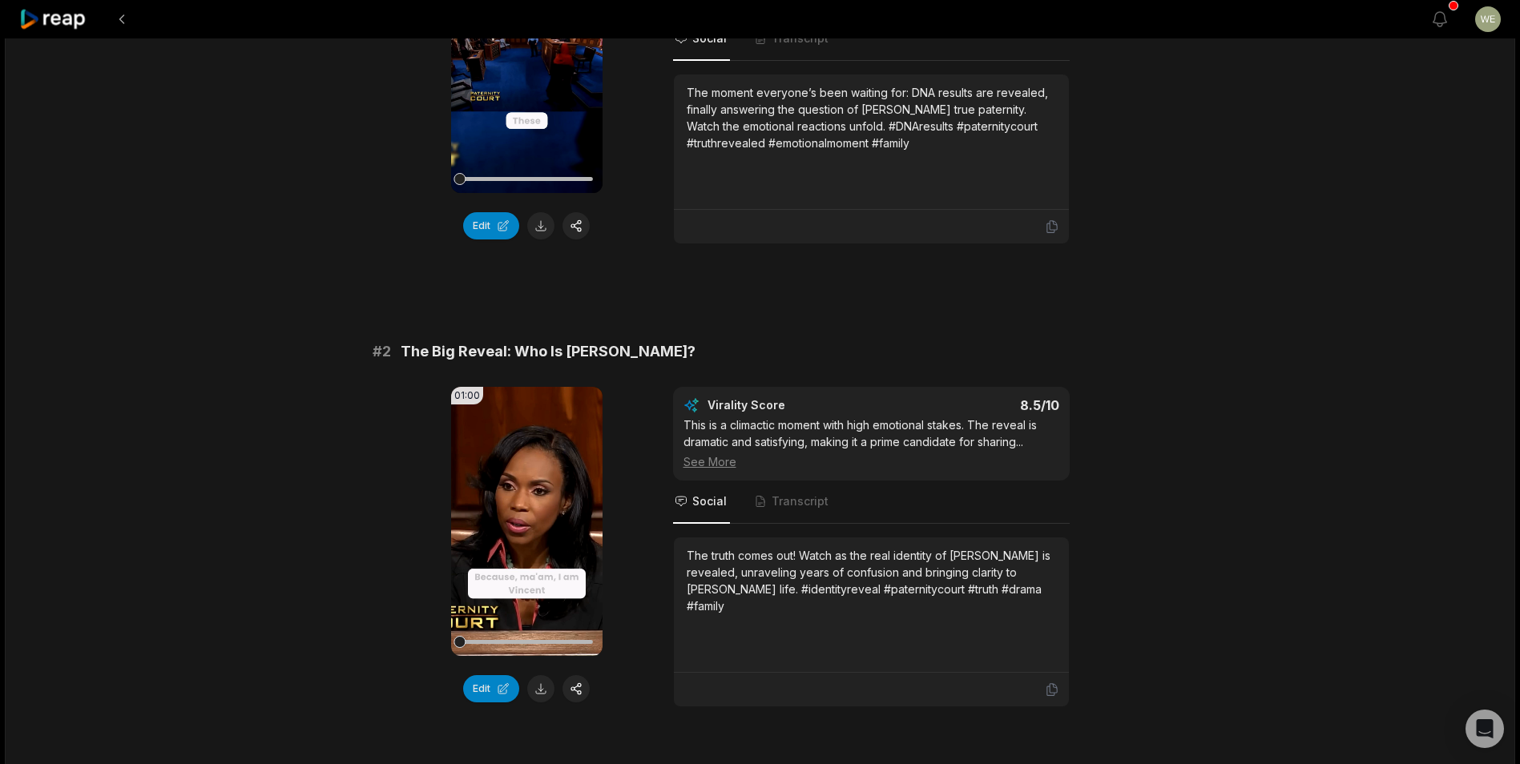
drag, startPoint x: 987, startPoint y: 595, endPoint x: 1042, endPoint y: 593, distance: 54.5
click at [1037, 593] on div "The truth comes out! Watch as the real identity of [PERSON_NAME] is revealed, u…" at bounding box center [871, 580] width 369 height 67
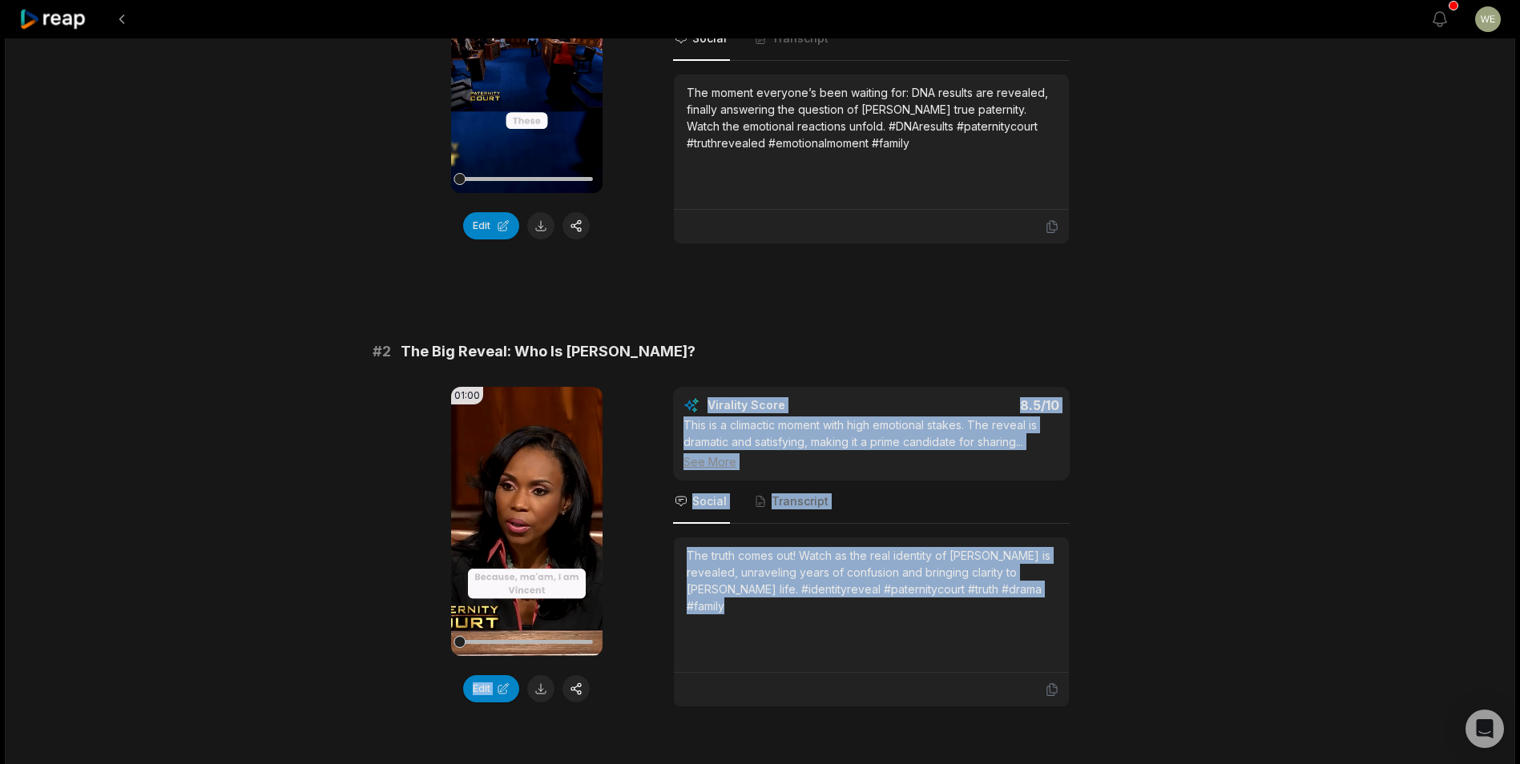
drag, startPoint x: 1042, startPoint y: 593, endPoint x: 630, endPoint y: 531, distance: 416.5
click at [630, 531] on div "01:00 Your browser does not support mp4 format. Edit Virality Score 8.5 /10 Thi…" at bounding box center [761, 547] width 776 height 321
drag, startPoint x: 630, startPoint y: 531, endPoint x: 736, endPoint y: 557, distance: 108.8
click at [760, 559] on div "The truth comes out! Watch as the real identity of [PERSON_NAME] is revealed, u…" at bounding box center [871, 580] width 369 height 67
drag, startPoint x: 703, startPoint y: 548, endPoint x: 688, endPoint y: 571, distance: 27.8
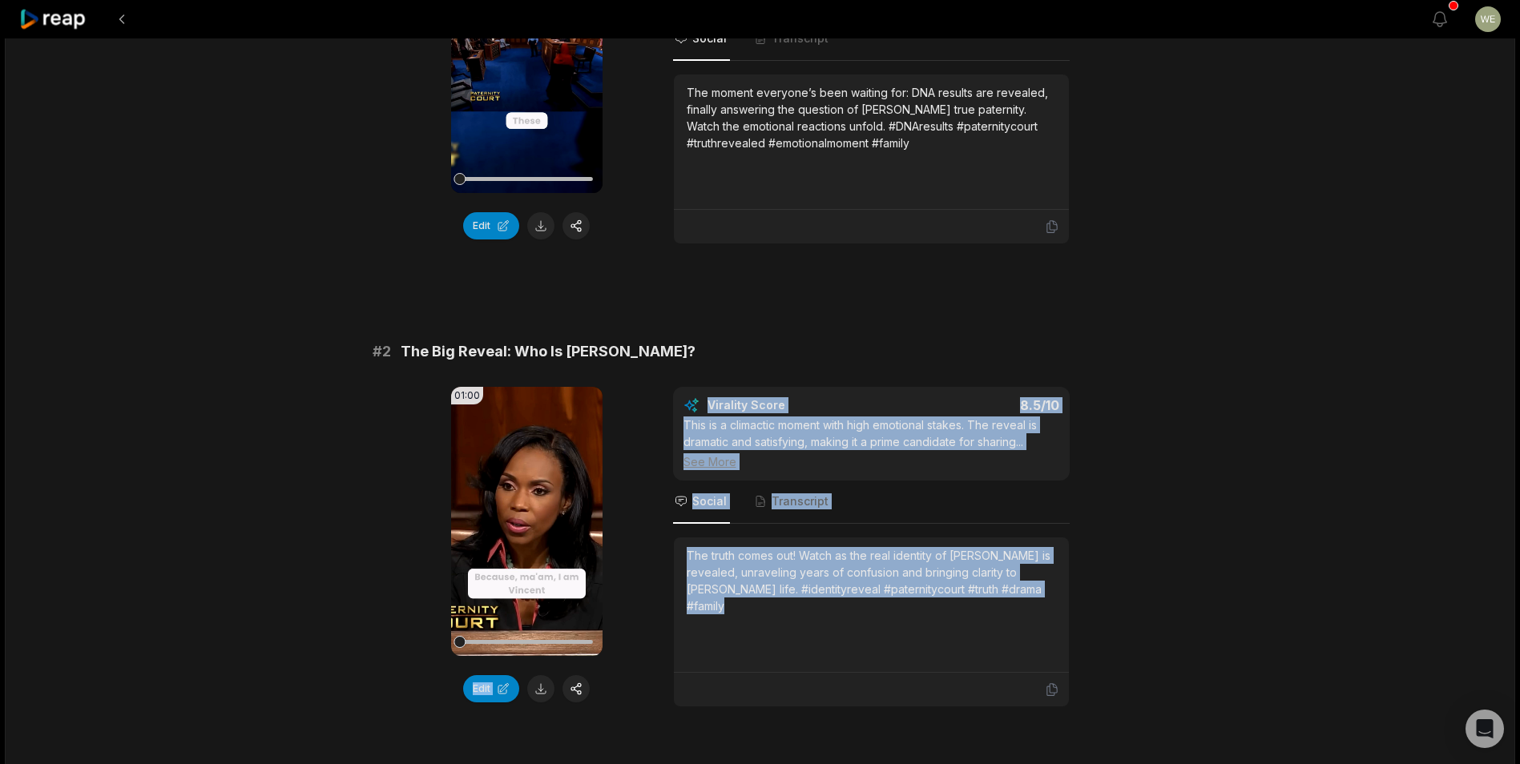
click at [703, 551] on div "The truth comes out! Watch as the real identity of [PERSON_NAME] is revealed, u…" at bounding box center [871, 580] width 369 height 67
click at [684, 563] on div "The truth comes out! Watch as the real identity of [PERSON_NAME] is revealed, u…" at bounding box center [871, 605] width 395 height 135
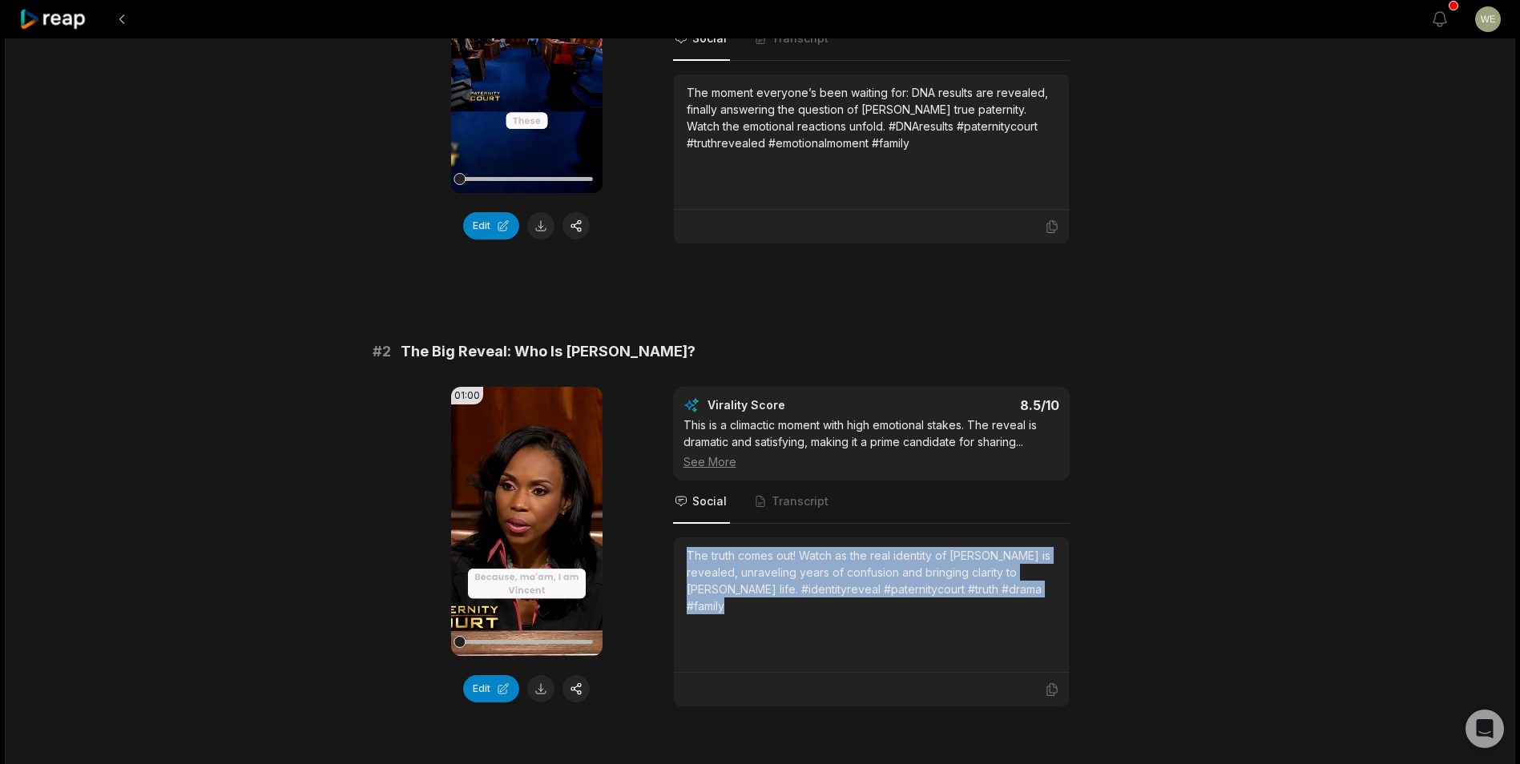
drag, startPoint x: 686, startPoint y: 550, endPoint x: 1063, endPoint y: 596, distance: 379.5
click at [1067, 596] on div "The truth comes out! Watch as the real identity of [PERSON_NAME] is revealed, u…" at bounding box center [871, 605] width 395 height 135
drag, startPoint x: 1063, startPoint y: 596, endPoint x: 956, endPoint y: 567, distance: 110.4
copy div "The truth comes out! Watch as the real identity of [PERSON_NAME] is revealed, u…"
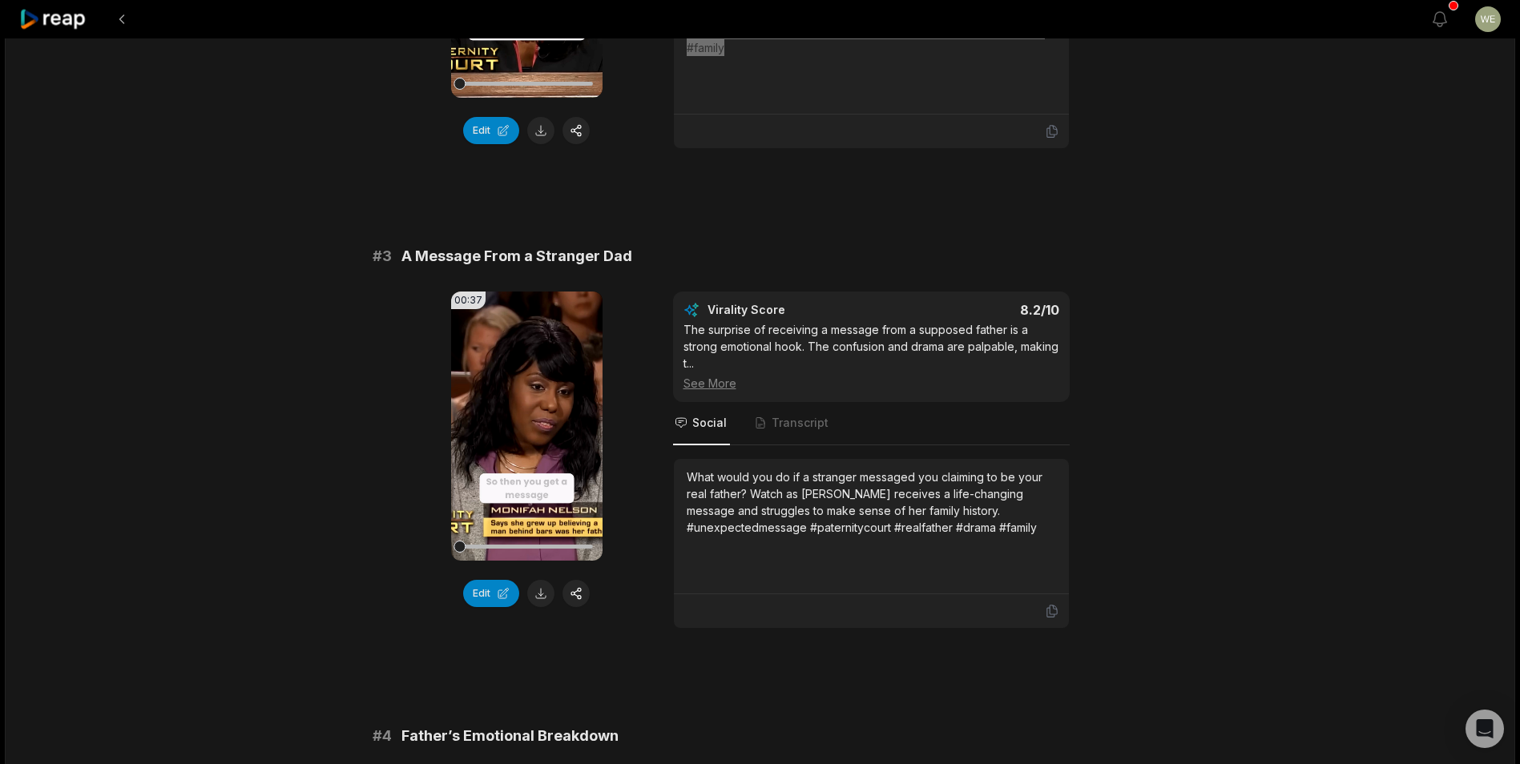
scroll to position [881, 0]
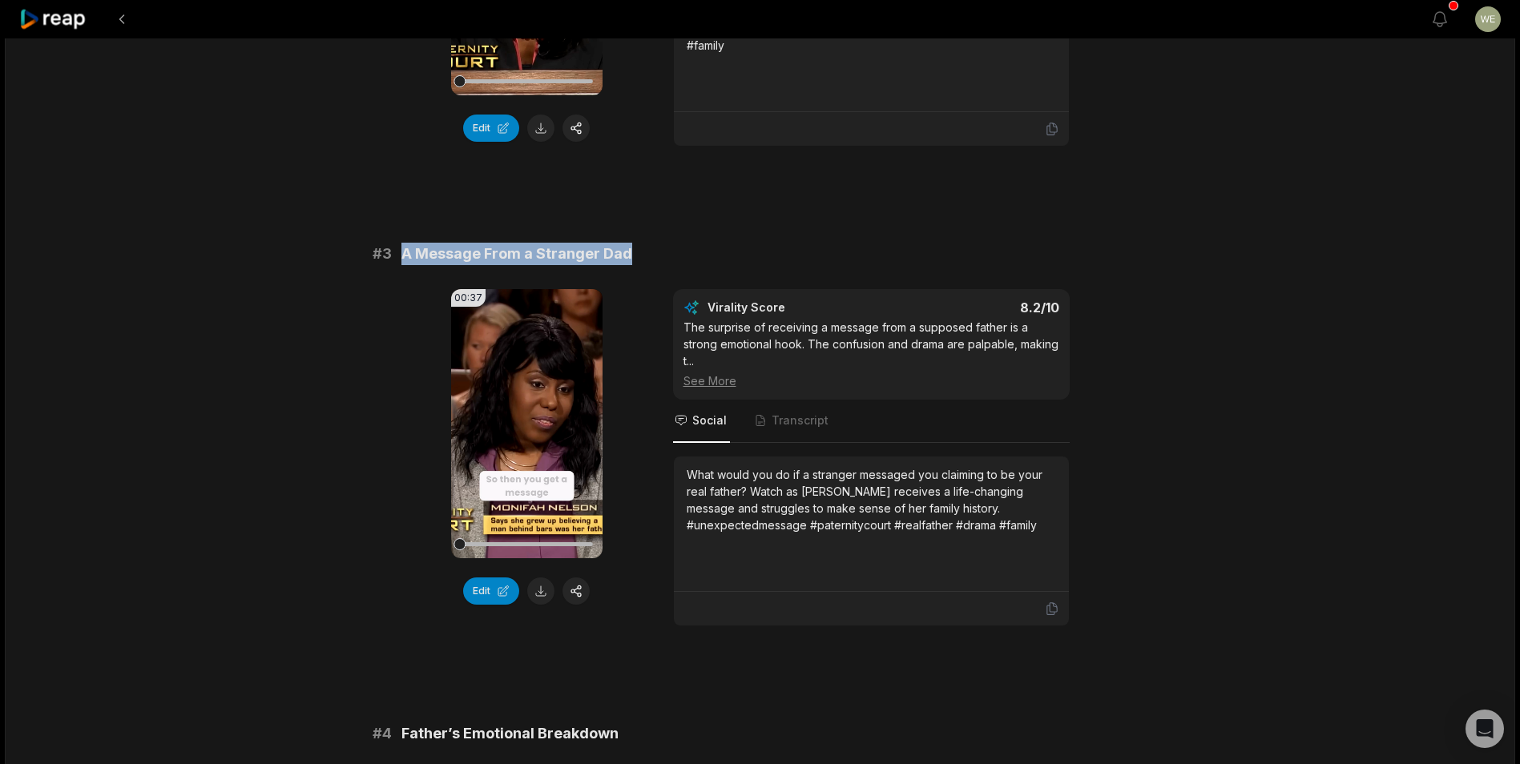
drag, startPoint x: 405, startPoint y: 255, endPoint x: 688, endPoint y: 263, distance: 283.0
click at [688, 263] on div "# 3 A Message From a Stranger Dad" at bounding box center [761, 254] width 776 height 22
drag, startPoint x: 688, startPoint y: 263, endPoint x: 592, endPoint y: 254, distance: 96.6
copy span "A Message From a Stranger Dad"
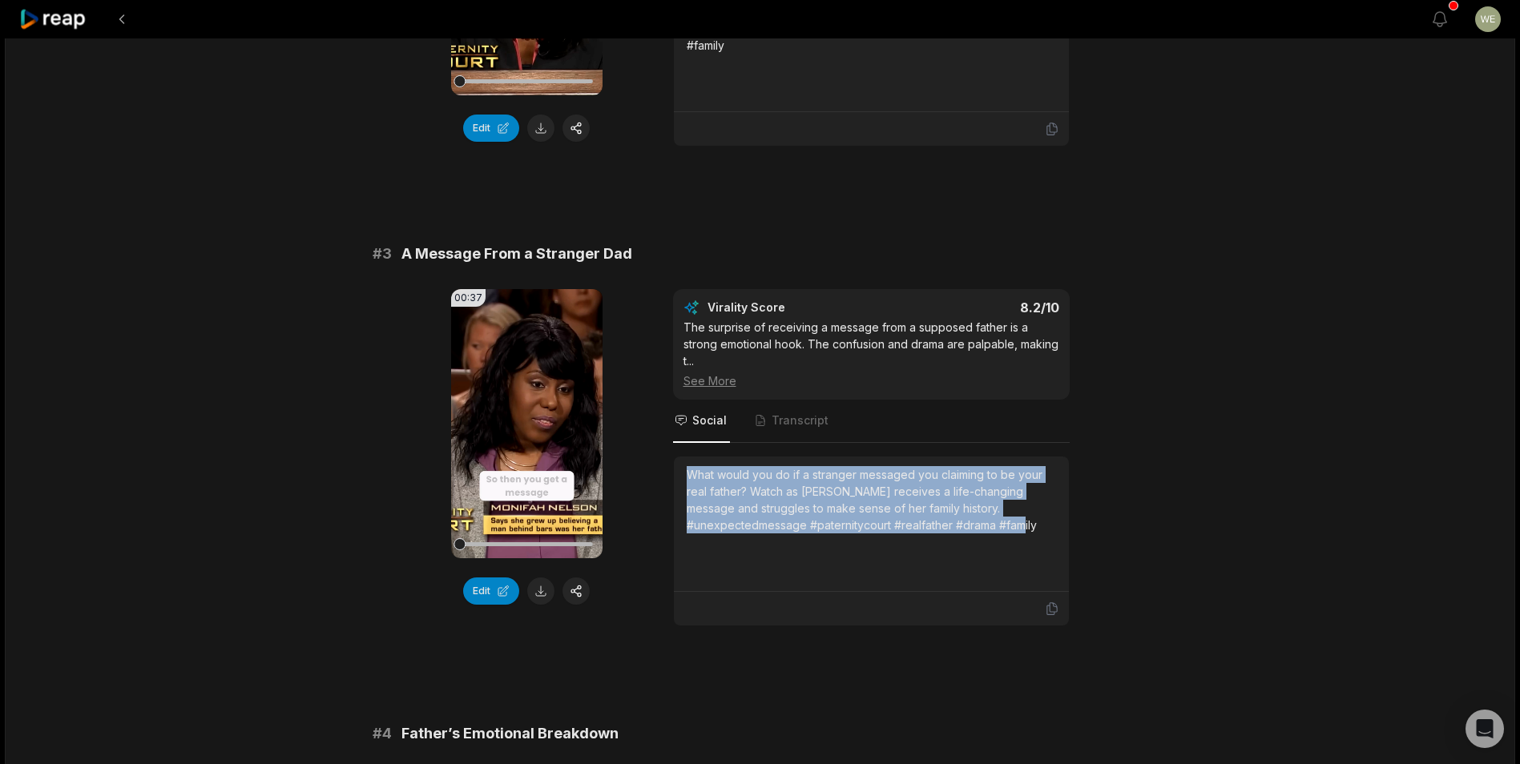
drag, startPoint x: 686, startPoint y: 478, endPoint x: 1046, endPoint y: 526, distance: 363.8
click at [1046, 526] on div "What would you do if a stranger messaged you claiming to be your real father? W…" at bounding box center [871, 499] width 369 height 67
drag, startPoint x: 1046, startPoint y: 526, endPoint x: 889, endPoint y: 518, distance: 158.0
copy div "What would you do if a stranger messaged you claiming to be your real father? W…"
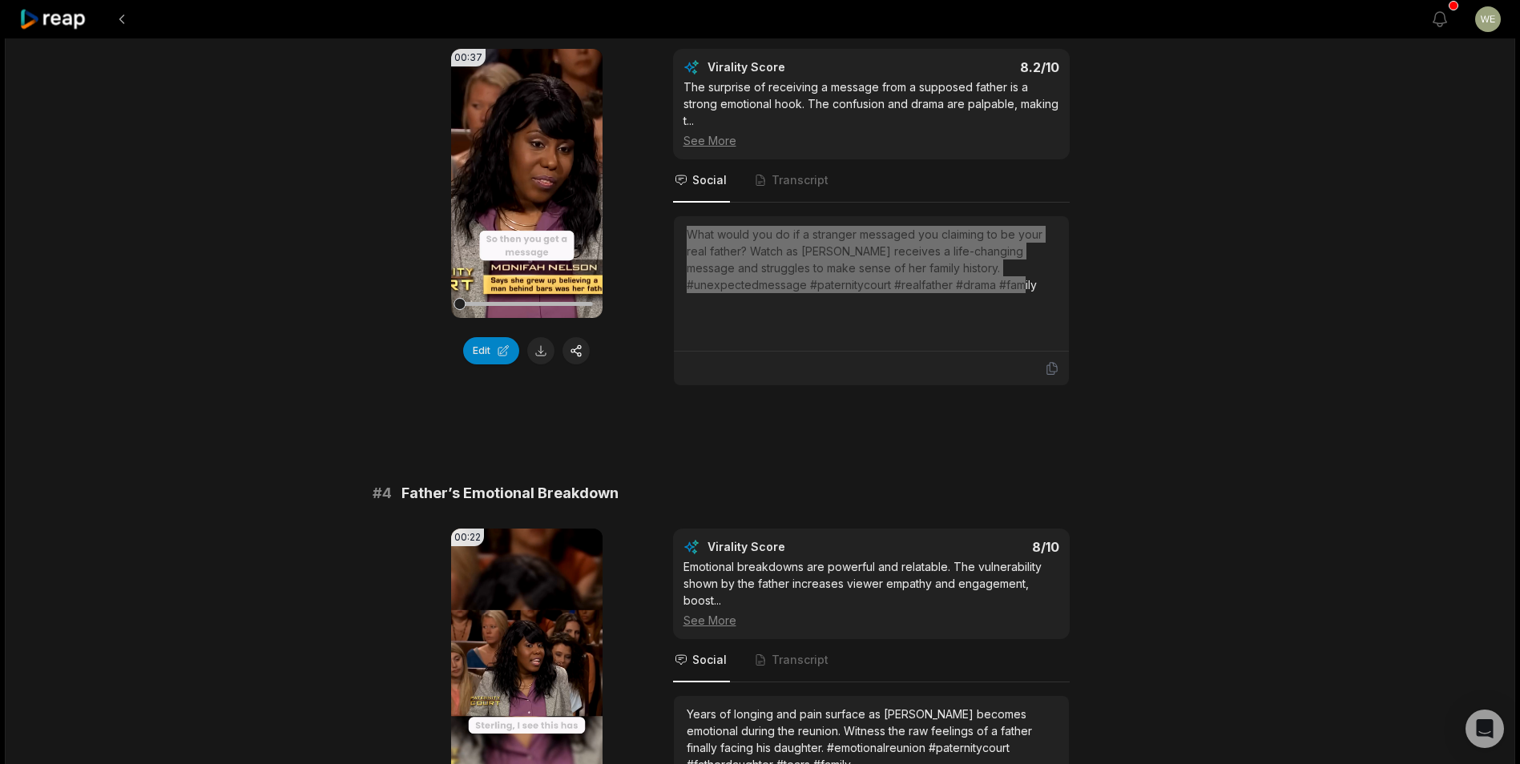
scroll to position [1362, 0]
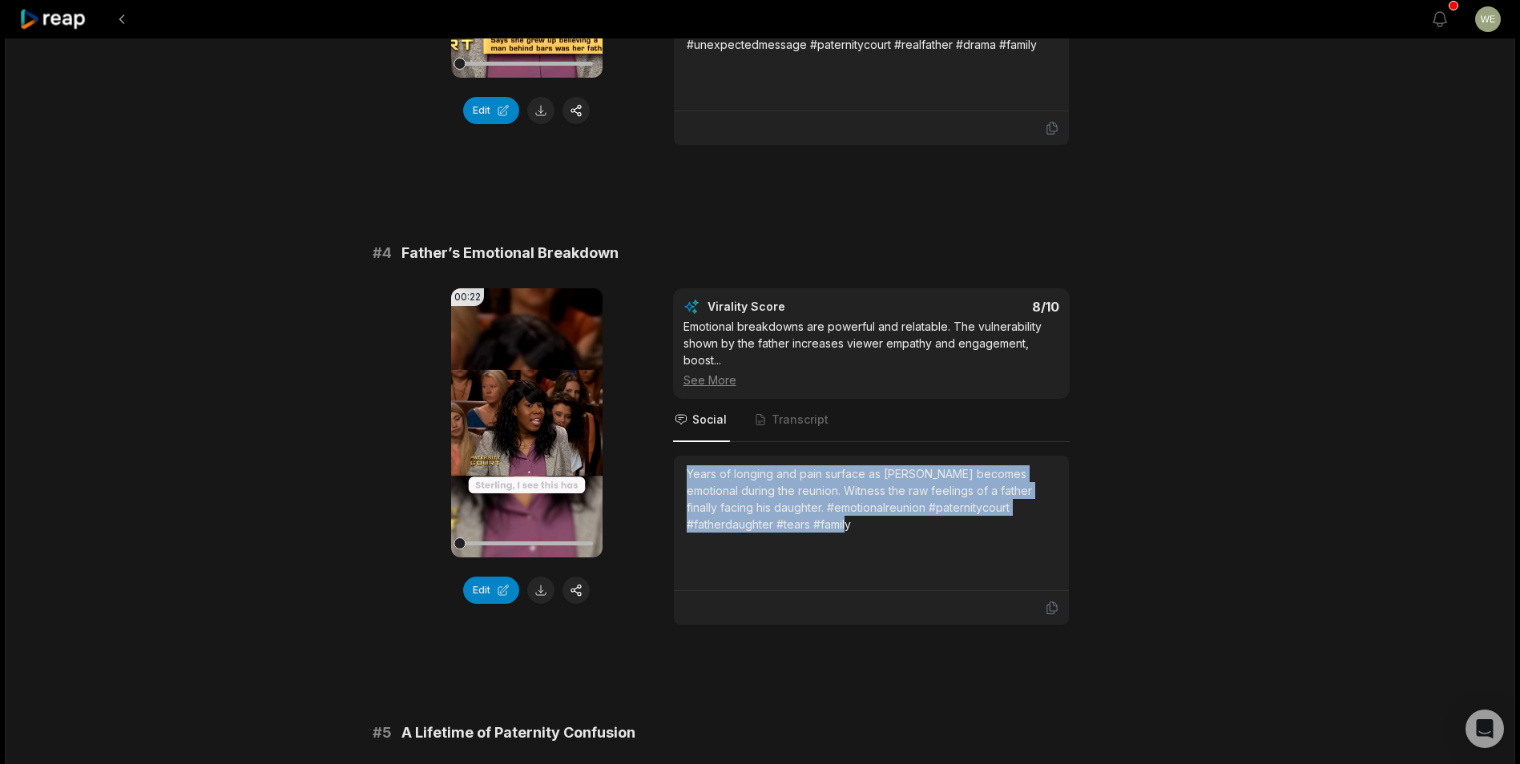
drag, startPoint x: 688, startPoint y: 473, endPoint x: 812, endPoint y: 525, distance: 134.7
click at [812, 525] on div "Years of longing and pain surface as [PERSON_NAME] becomes emotional during the…" at bounding box center [871, 499] width 369 height 67
drag, startPoint x: 810, startPoint y: 525, endPoint x: 742, endPoint y: 503, distance: 71.5
copy div "Years of longing and pain surface as [PERSON_NAME] becomes emotional during the…"
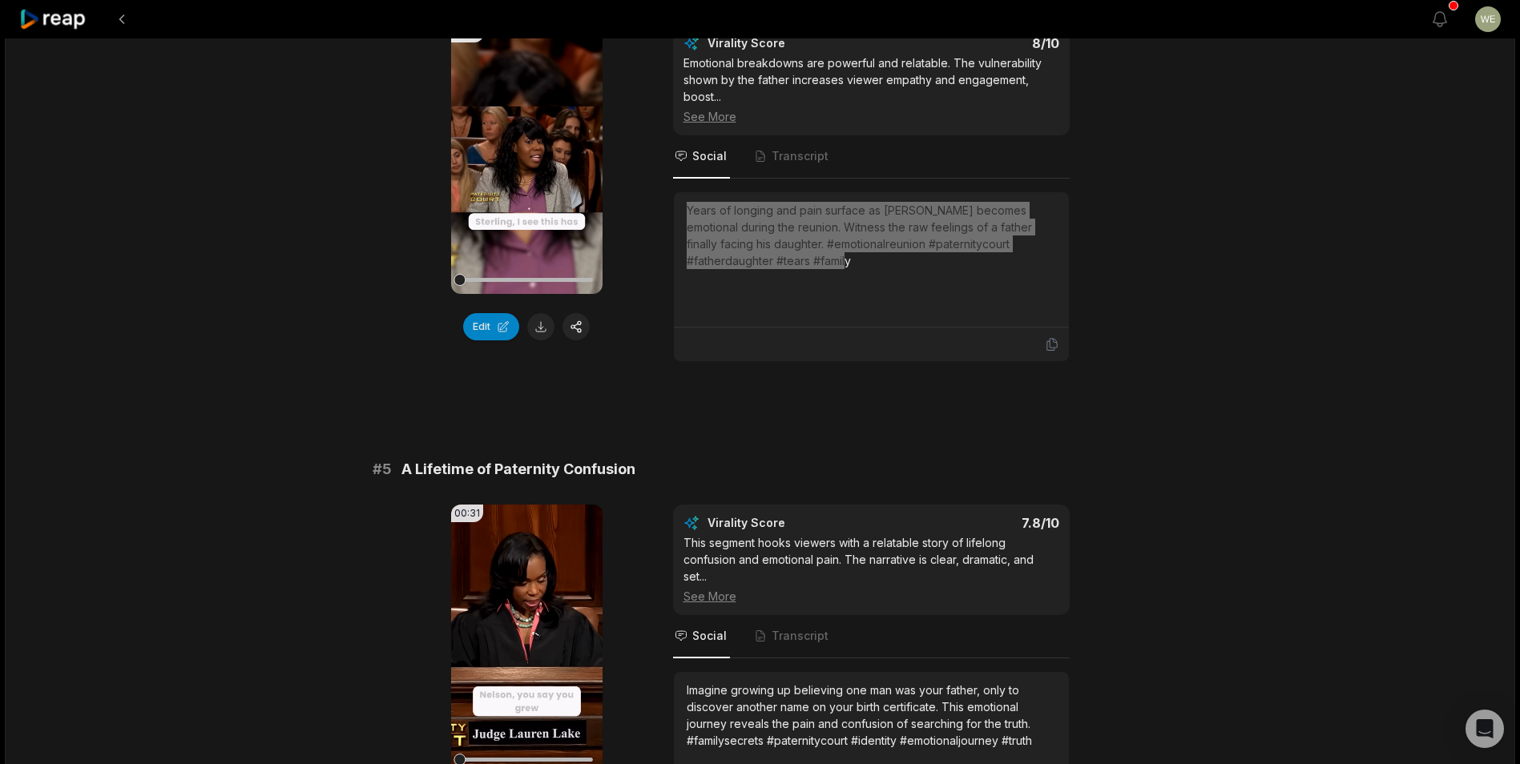
scroll to position [1683, 0]
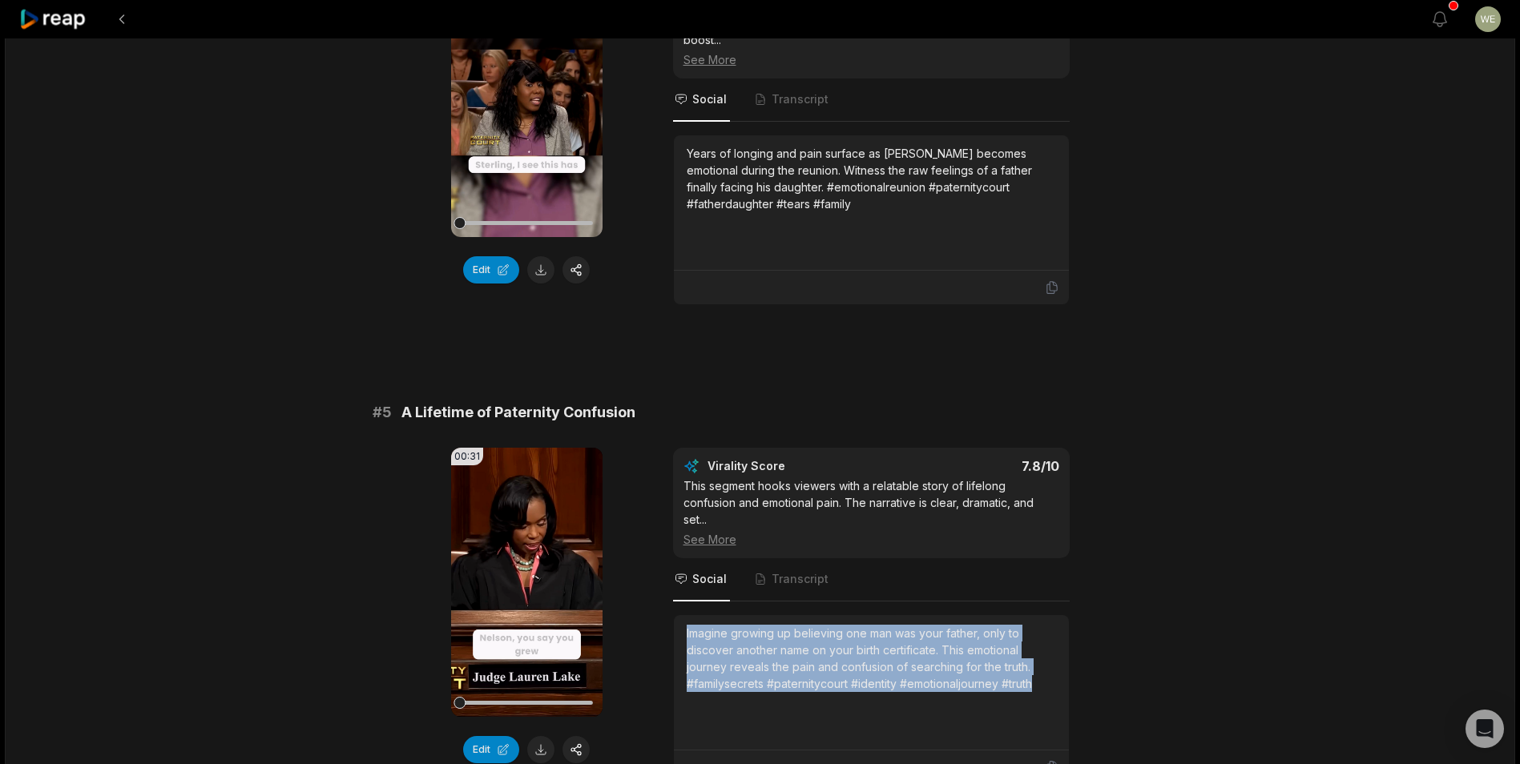
drag, startPoint x: 684, startPoint y: 633, endPoint x: 1046, endPoint y: 696, distance: 366.7
click at [1046, 696] on div "Imagine growing up believing one man was your father, only to discover another …" at bounding box center [871, 682] width 395 height 135
copy div "Imagine growing up believing one man was your father, only to discover another …"
click at [87, 22] on icon at bounding box center [53, 20] width 68 height 22
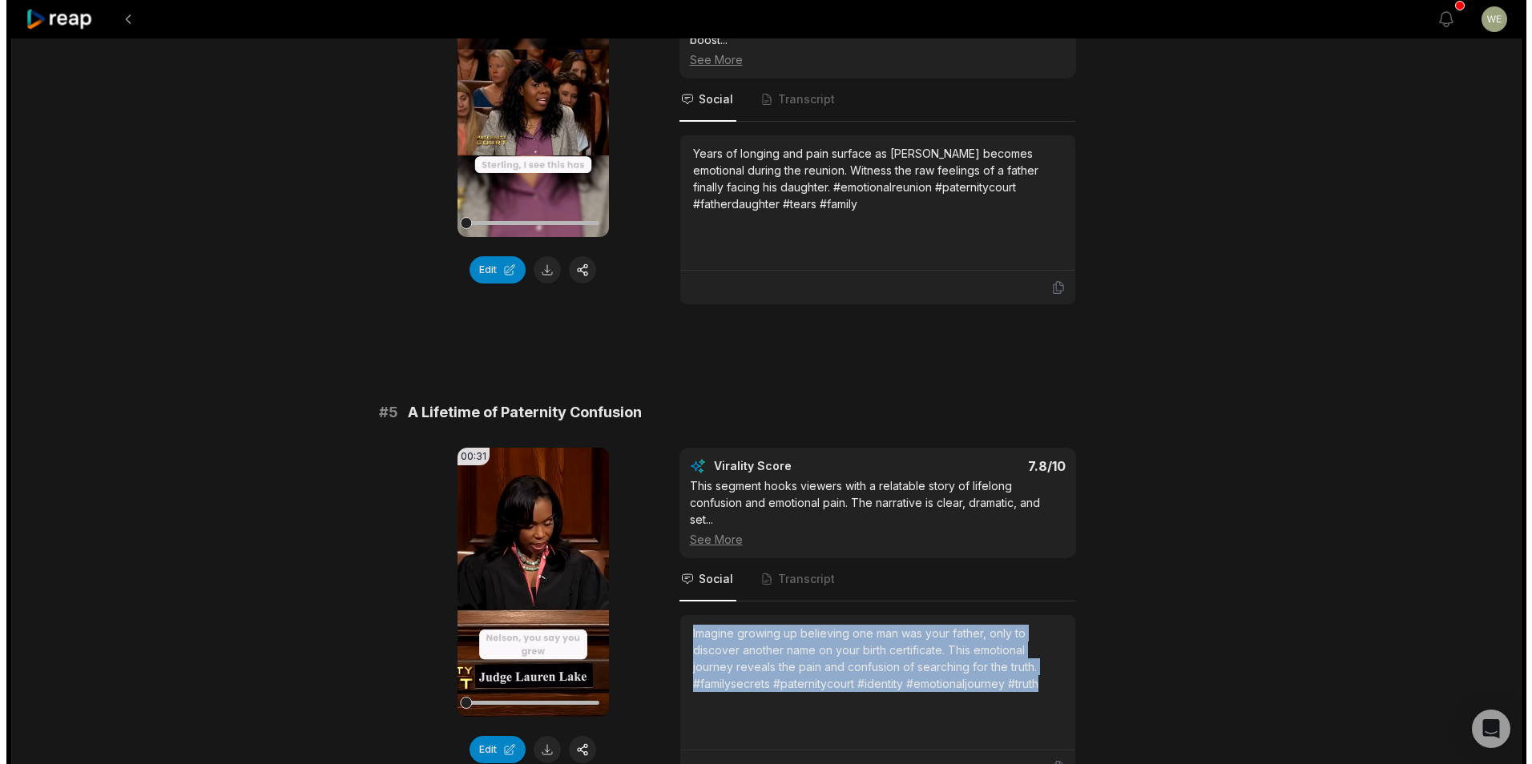
scroll to position [35, 0]
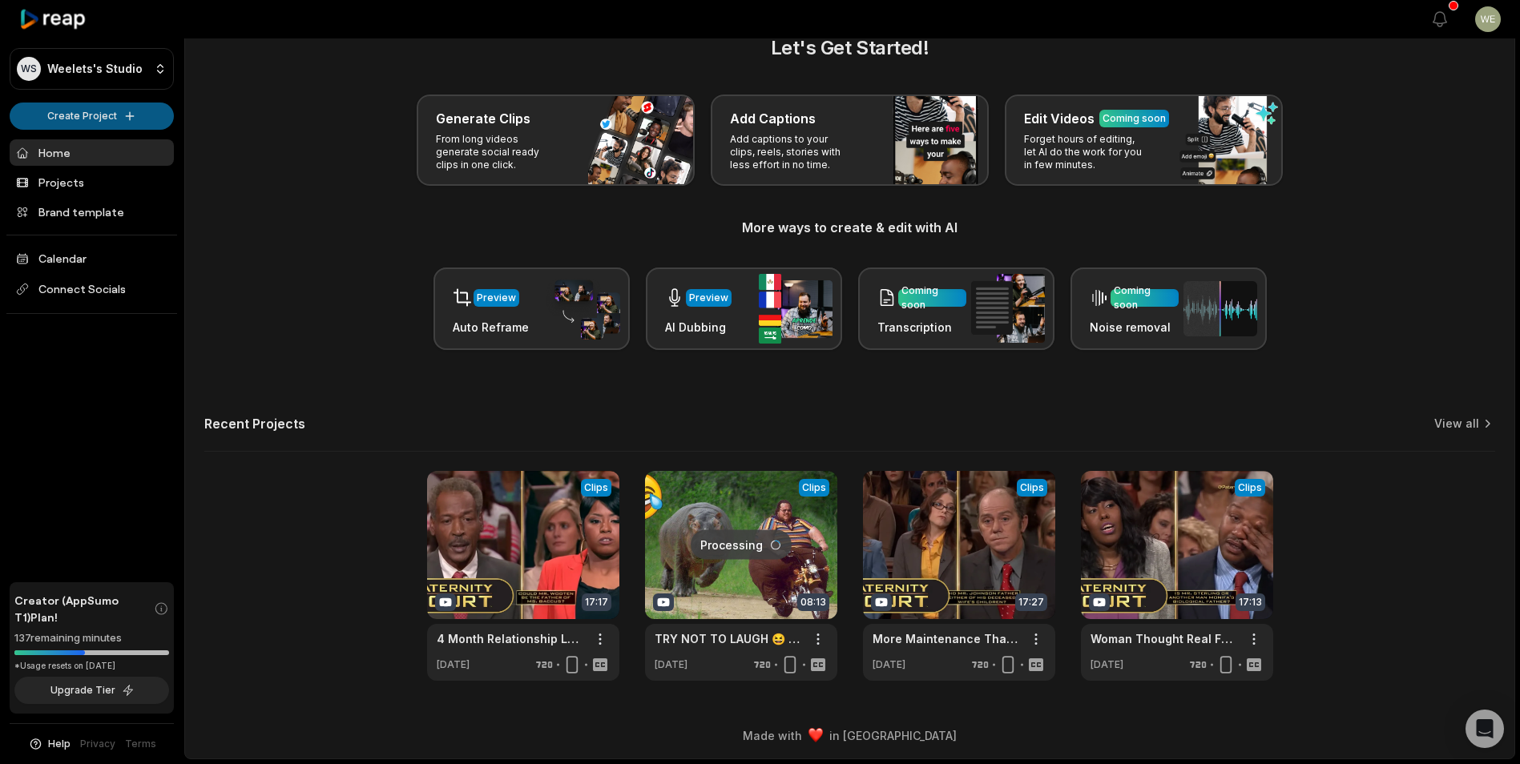
click at [115, 112] on html "WS Weelets's Studio Create Project Home Projects Brand template Calendar Connec…" at bounding box center [760, 347] width 1520 height 764
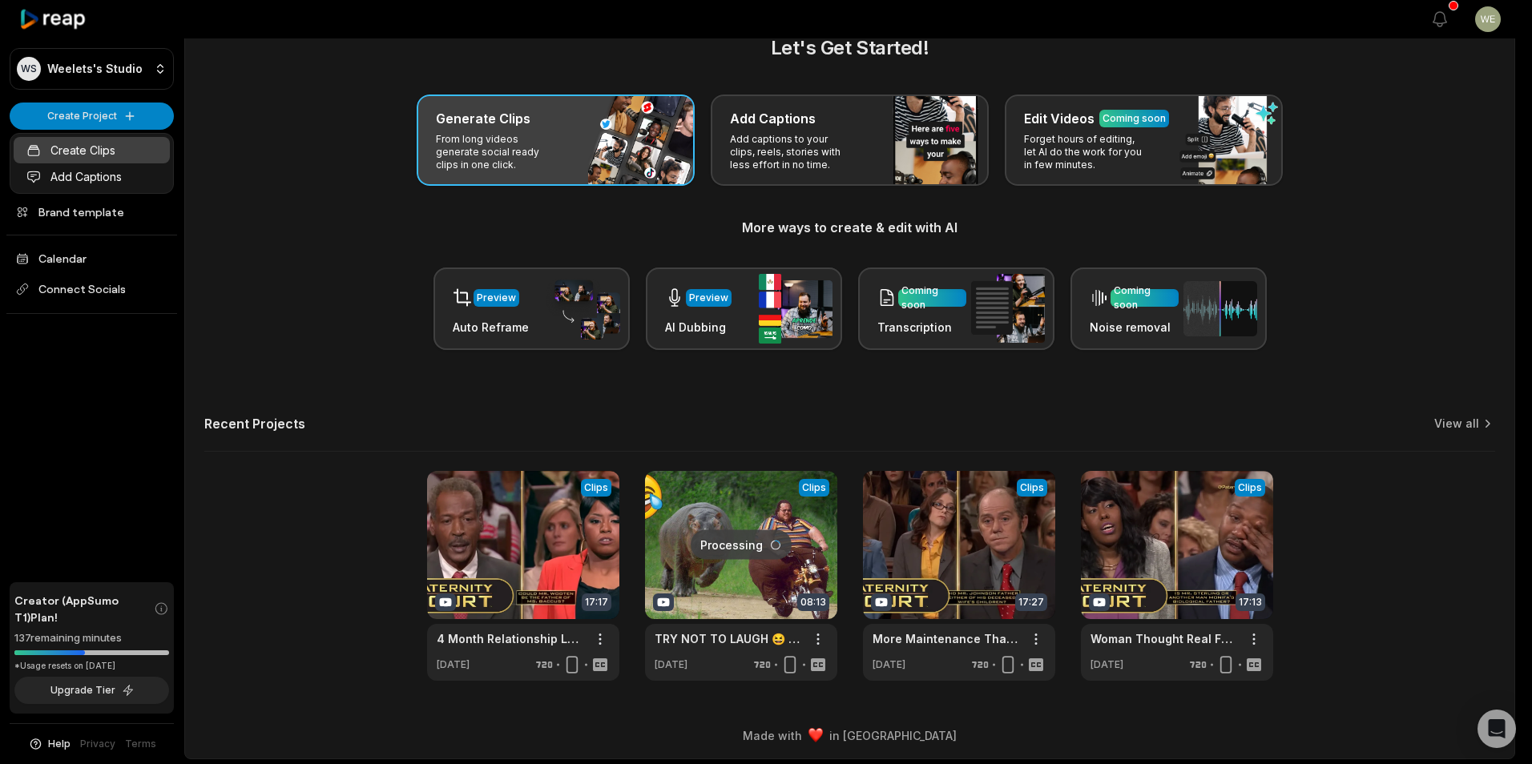
drag, startPoint x: 87, startPoint y: 147, endPoint x: 560, endPoint y: 123, distance: 473.4
click at [90, 147] on link "Create Clips" at bounding box center [92, 150] width 156 height 26
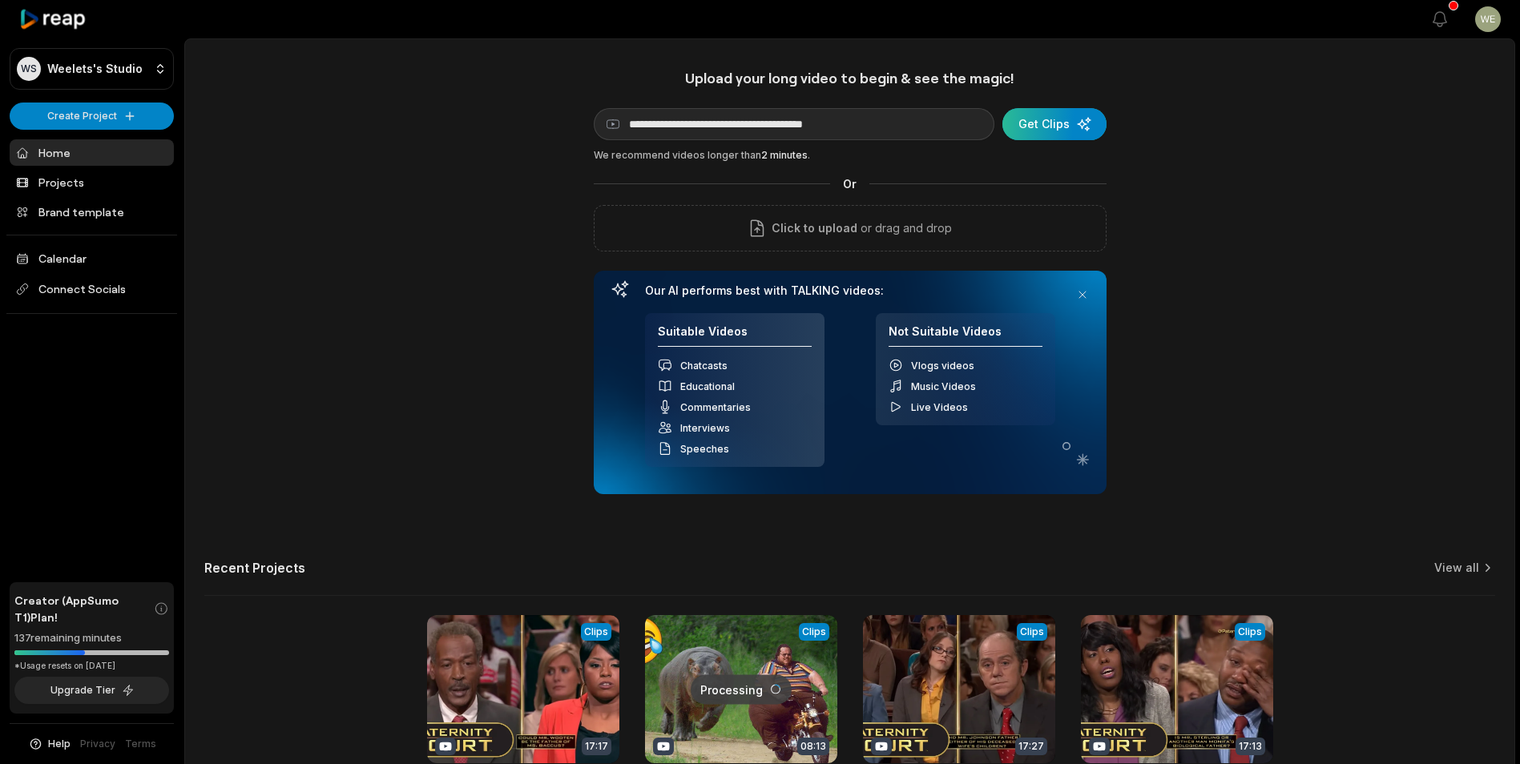
type input "**********"
click at [1055, 122] on div "submit" at bounding box center [1054, 124] width 104 height 32
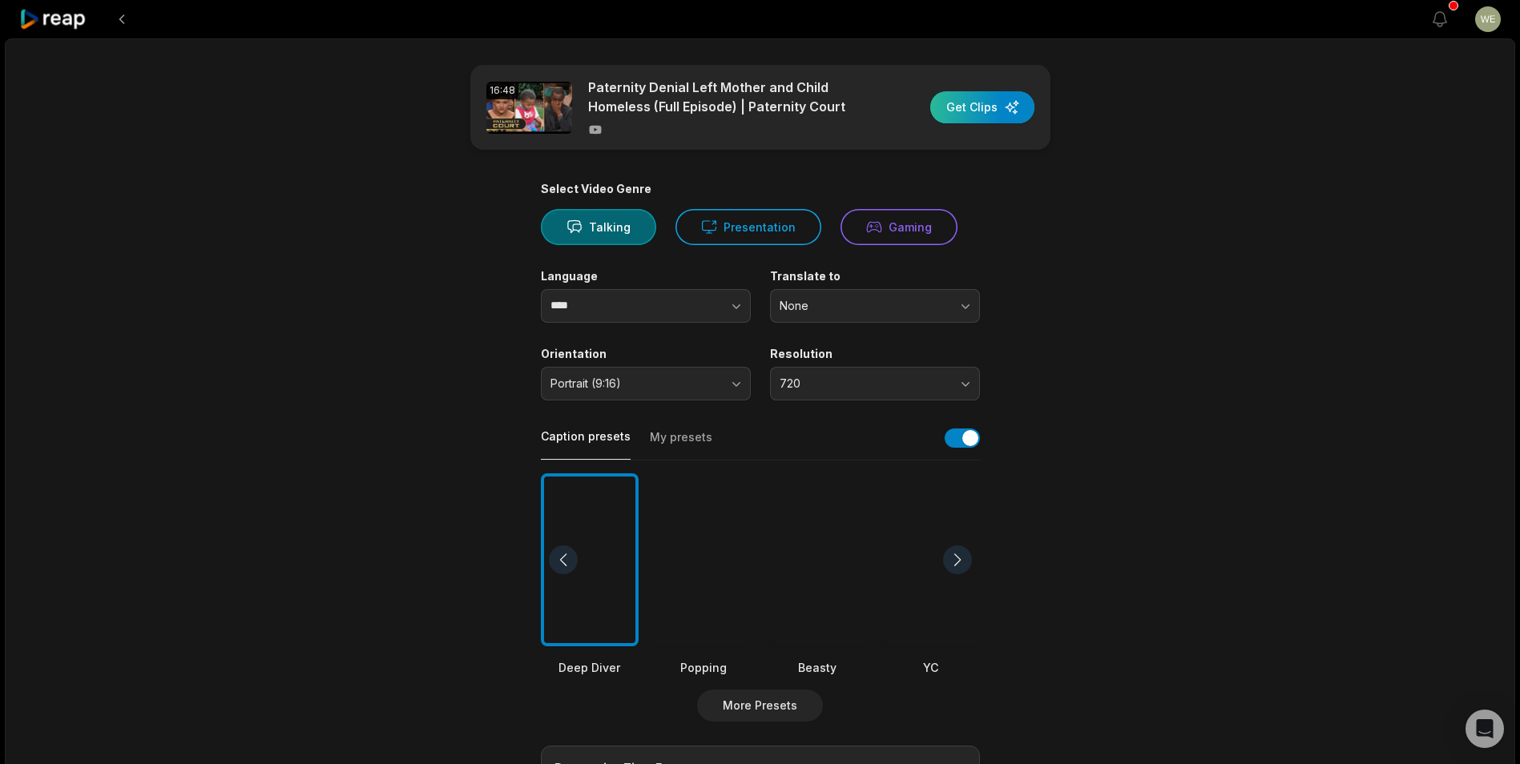
click at [982, 114] on div "button" at bounding box center [982, 107] width 104 height 32
